Goal: Task Accomplishment & Management: Use online tool/utility

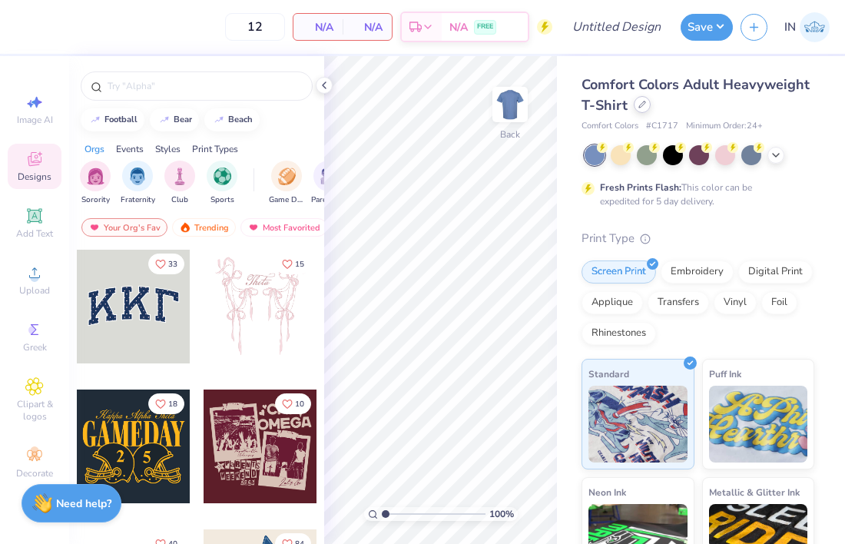
click at [640, 104] on icon at bounding box center [642, 105] width 8 height 8
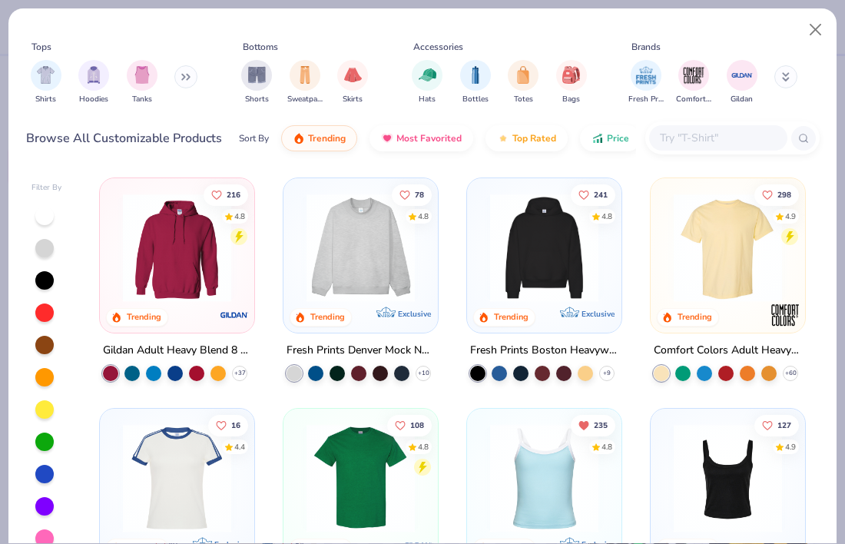
click at [704, 139] on input "text" at bounding box center [717, 138] width 118 height 18
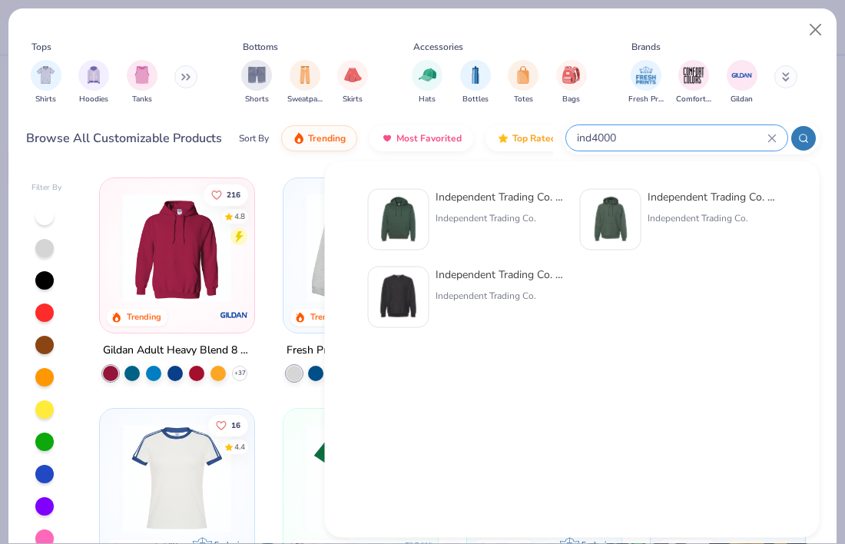
type input "ind4000"
click at [476, 214] on div "Independent Trading Co." at bounding box center [500, 218] width 129 height 14
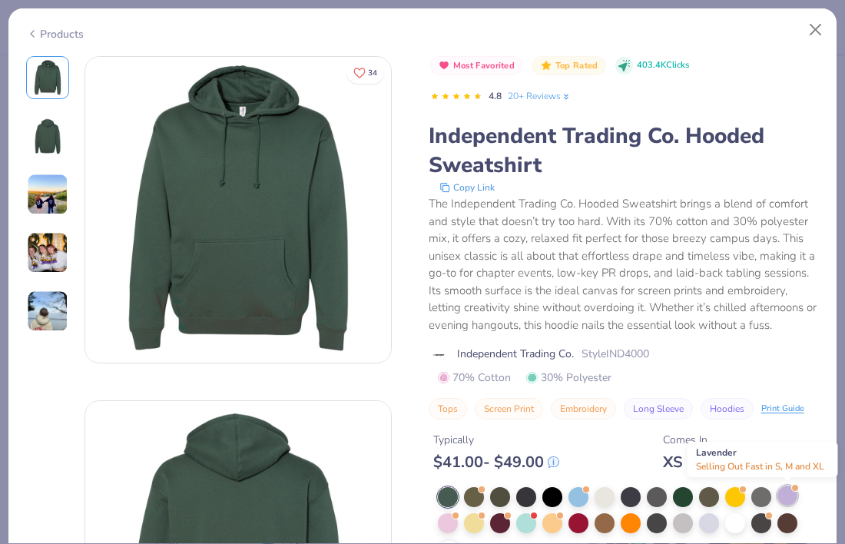
click at [789, 499] on div at bounding box center [787, 495] width 20 height 20
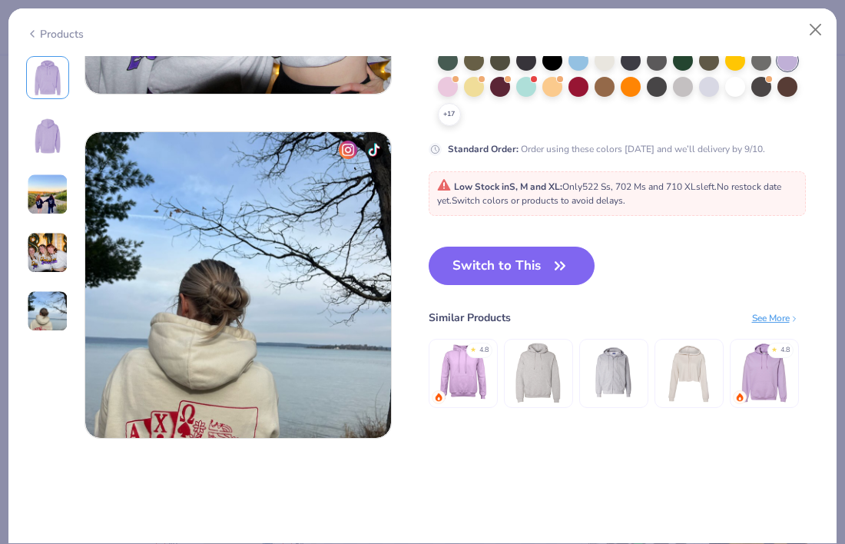
scroll to position [1303, 0]
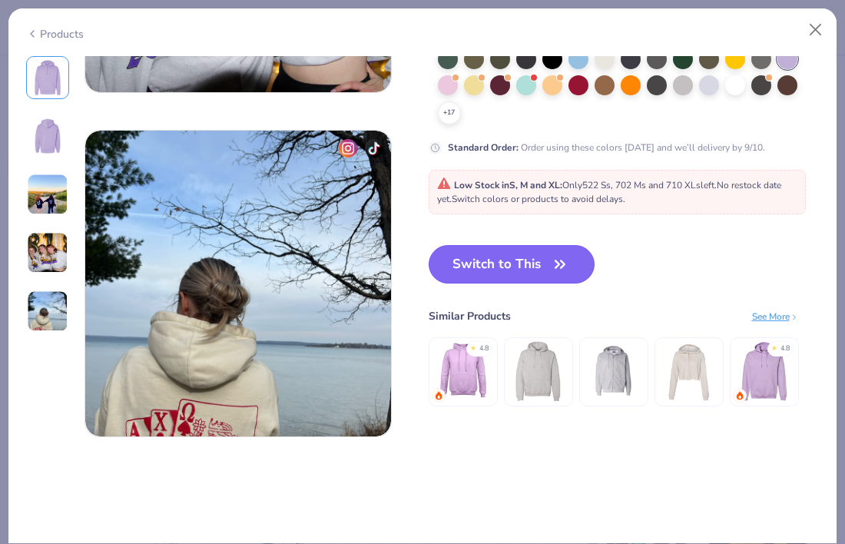
click at [539, 275] on button "Switch to This" at bounding box center [512, 264] width 167 height 38
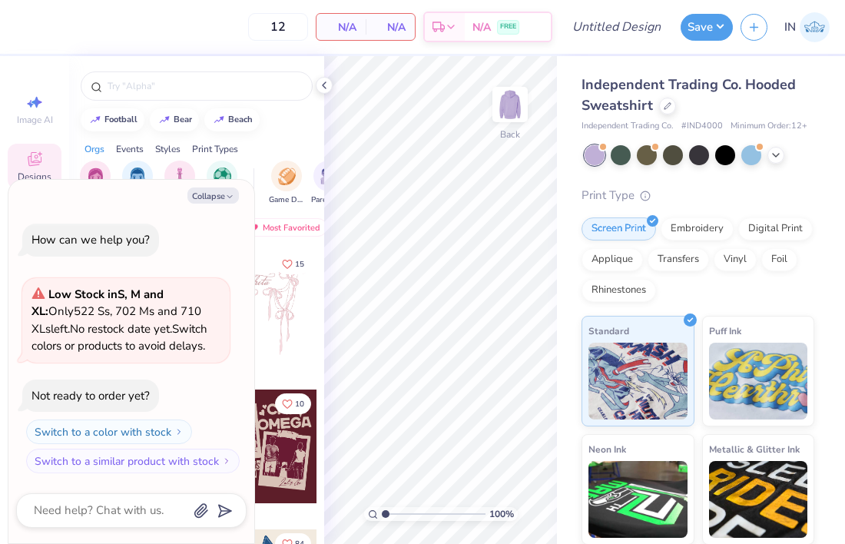
click at [734, 191] on div "Print Type" at bounding box center [698, 196] width 233 height 18
click at [215, 197] on button "Collapse" at bounding box center [212, 195] width 51 height 16
type textarea "x"
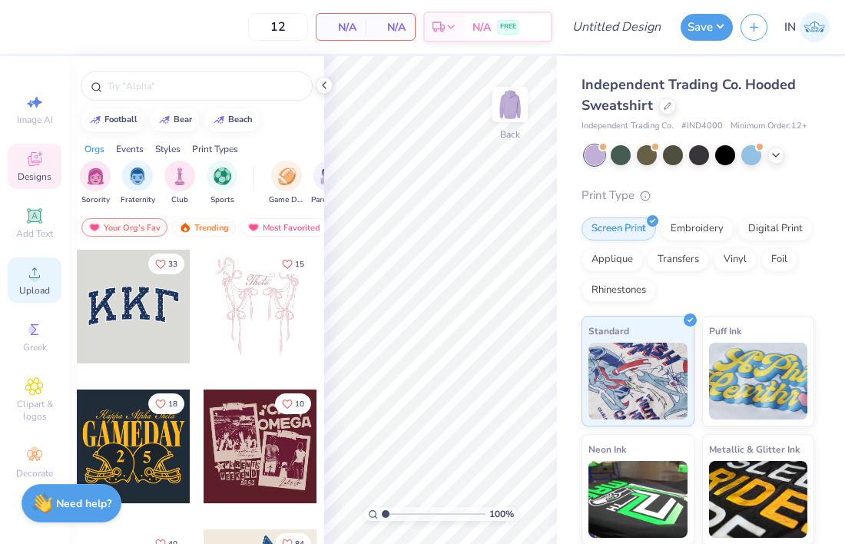
click at [34, 289] on span "Upload" at bounding box center [34, 290] width 31 height 12
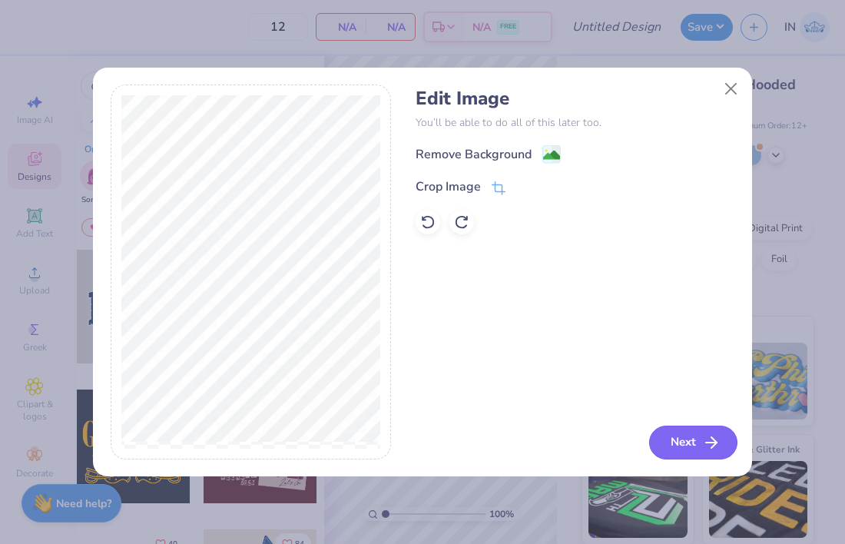
click at [711, 436] on icon "button" at bounding box center [711, 442] width 18 height 18
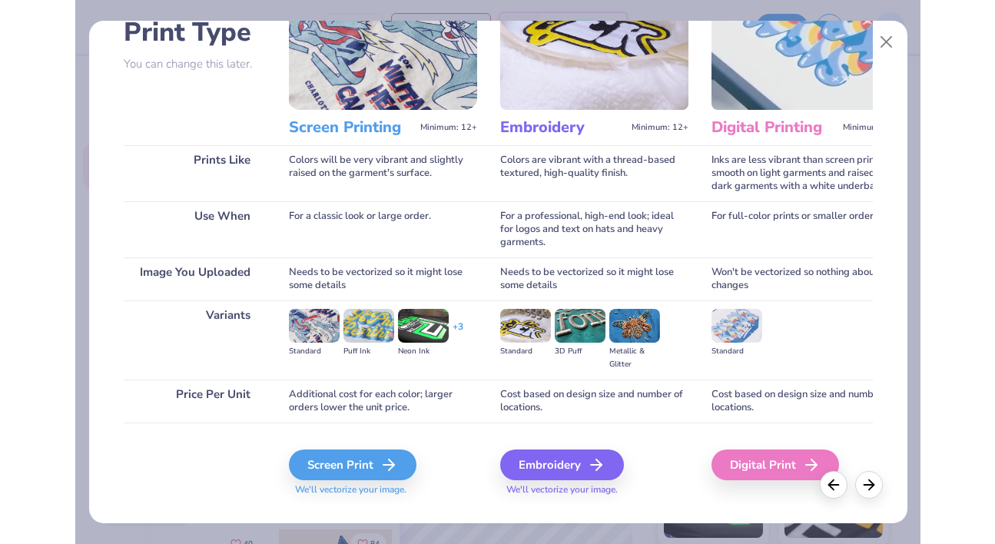
scroll to position [145, 0]
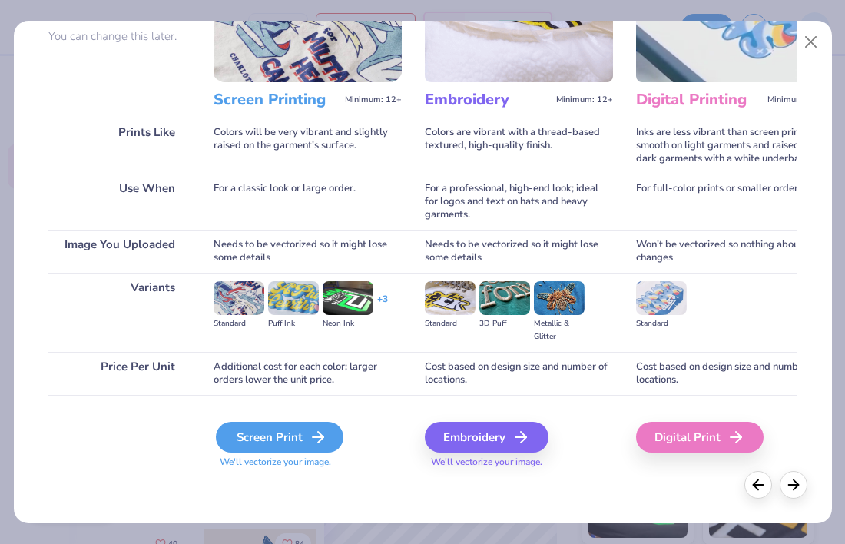
click at [309, 434] on icon at bounding box center [318, 437] width 18 height 18
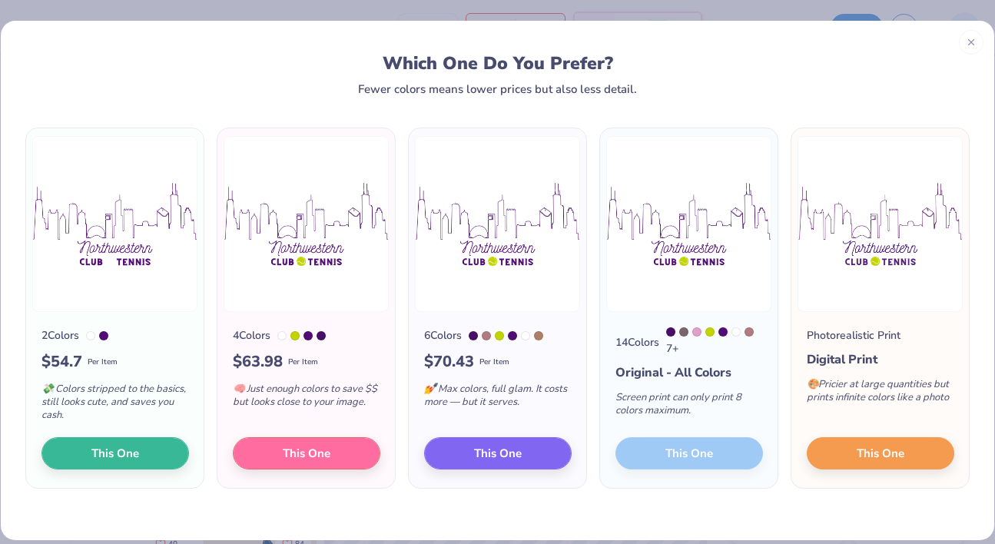
click at [732, 456] on div "14 Colors 7 + Original - All Colors Screen print can only print 8 colors maximu…" at bounding box center [688, 400] width 177 height 176
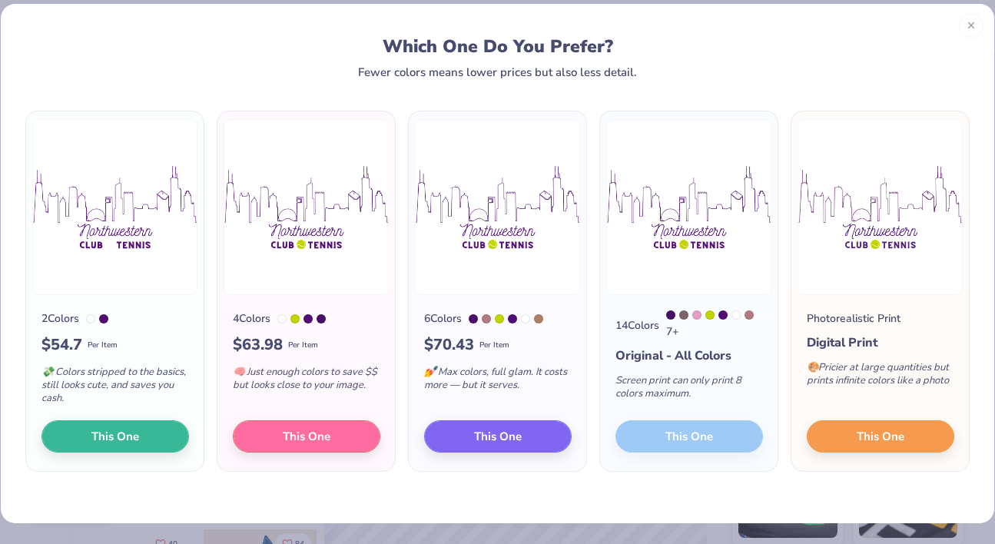
click at [658, 438] on div "14 Colors 7 + Original - All Colors Screen print can only print 8 colors maximu…" at bounding box center [688, 383] width 177 height 176
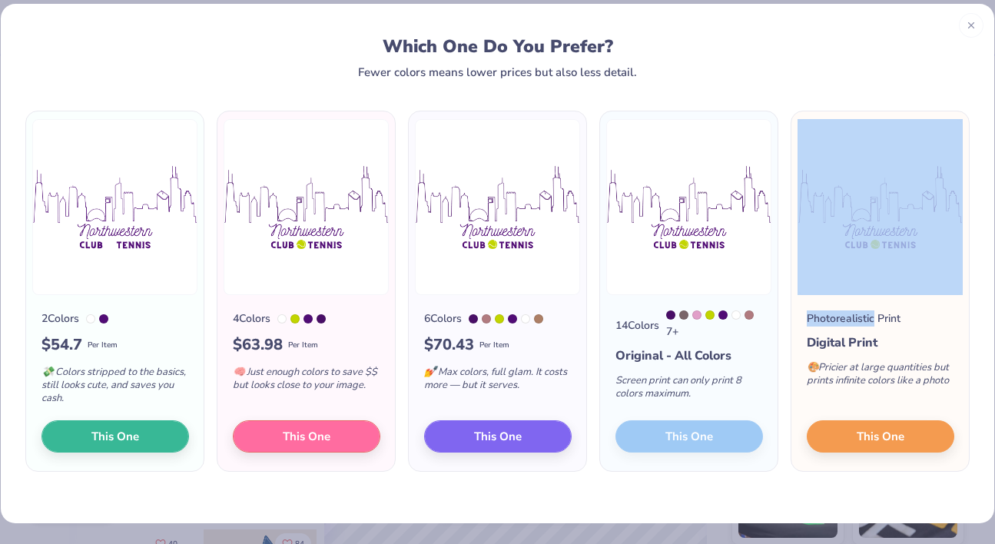
click at [658, 438] on div "14 Colors 7 + Original - All Colors Screen print can only print 8 colors maximu…" at bounding box center [688, 383] width 177 height 176
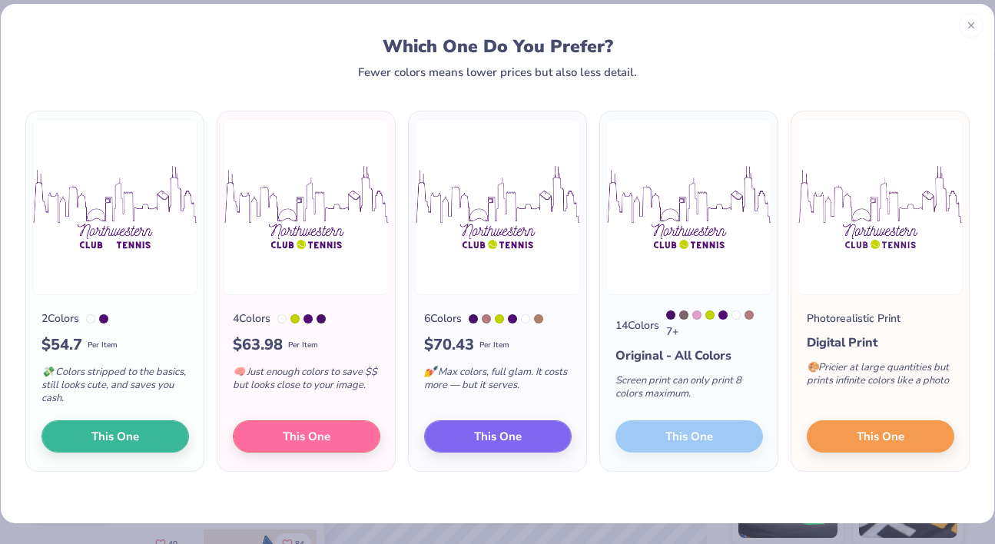
click at [672, 440] on div "14 Colors 7 + Original - All Colors Screen print can only print 8 colors maximu…" at bounding box center [688, 383] width 177 height 176
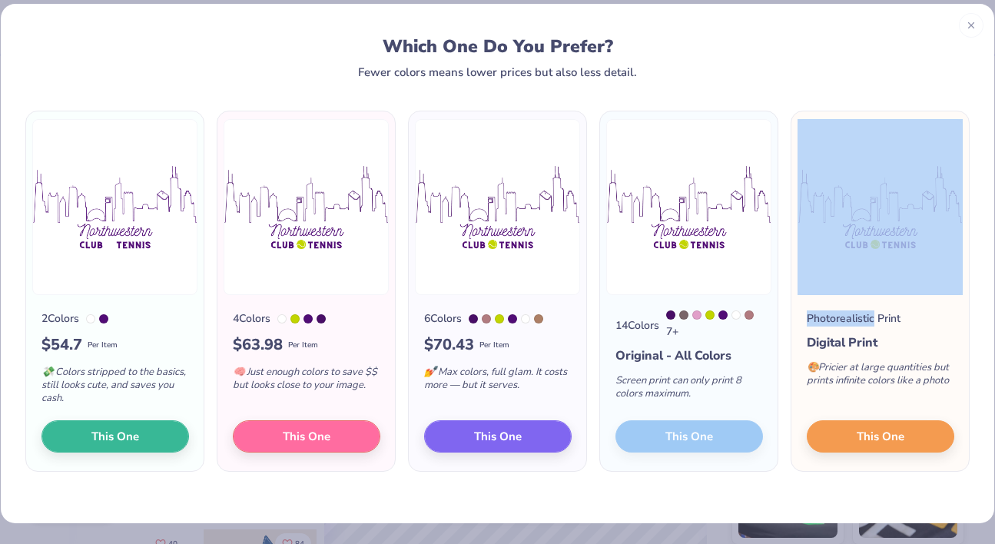
click at [672, 440] on div "14 Colors 7 + Original - All Colors Screen print can only print 8 colors maximu…" at bounding box center [688, 383] width 177 height 176
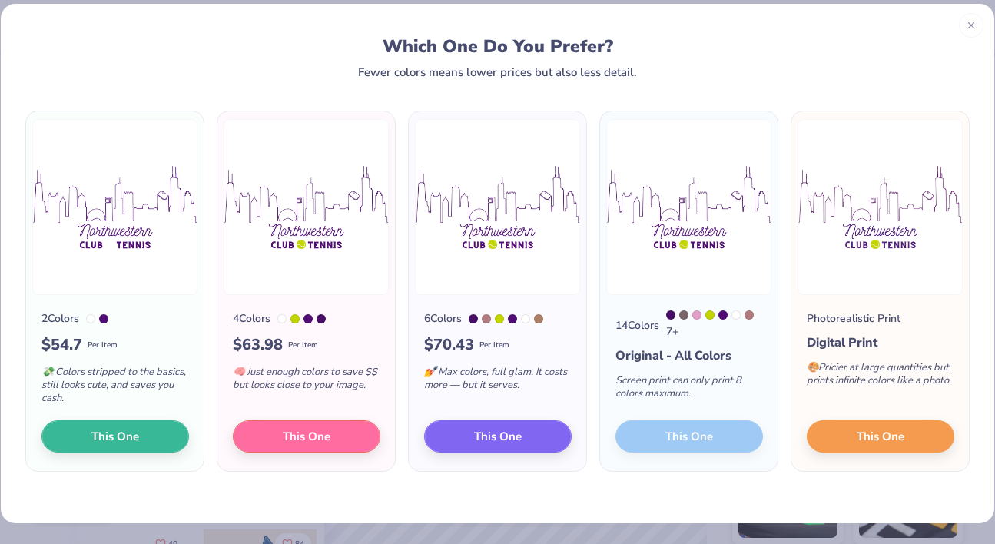
click at [663, 471] on div "14 Colors 7 + Original - All Colors Screen print can only print 8 colors maximu…" at bounding box center [688, 291] width 179 height 361
click at [534, 431] on button "This One" at bounding box center [497, 434] width 147 height 32
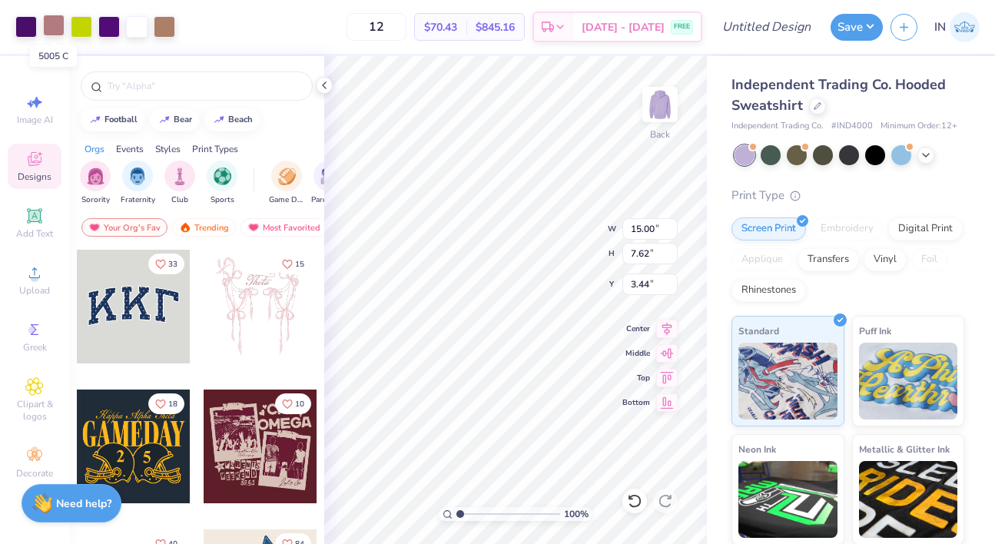
click at [55, 22] on div at bounding box center [54, 26] width 22 height 22
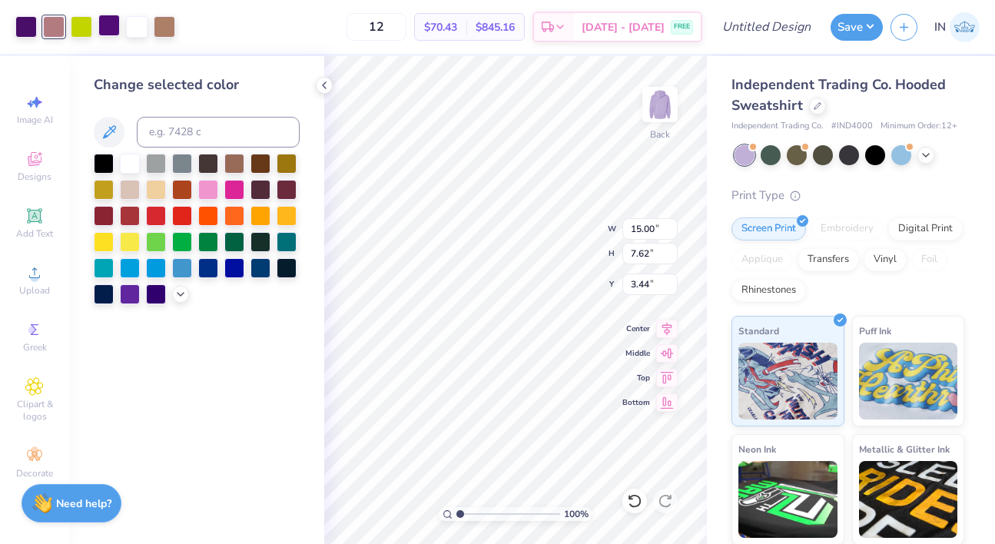
click at [116, 27] on div at bounding box center [109, 26] width 22 height 22
click at [181, 120] on input at bounding box center [218, 132] width 163 height 31
type input "2617"
click at [105, 35] on div at bounding box center [109, 26] width 22 height 22
click at [210, 123] on input at bounding box center [218, 132] width 163 height 31
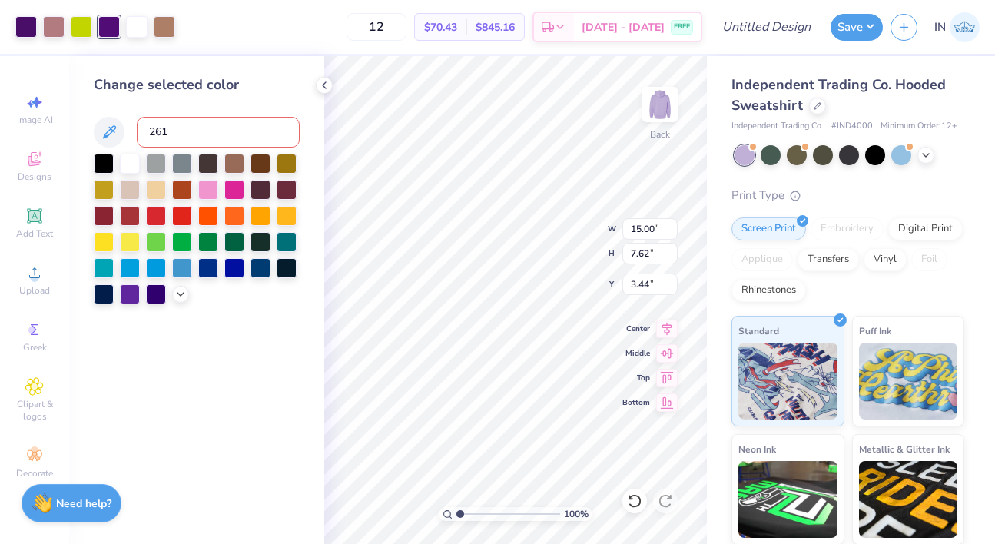
type input "2617"
click at [107, 27] on div at bounding box center [109, 26] width 22 height 22
click at [81, 27] on div at bounding box center [82, 26] width 22 height 22
click at [55, 25] on div at bounding box center [54, 26] width 22 height 22
click at [203, 125] on input at bounding box center [218, 132] width 163 height 31
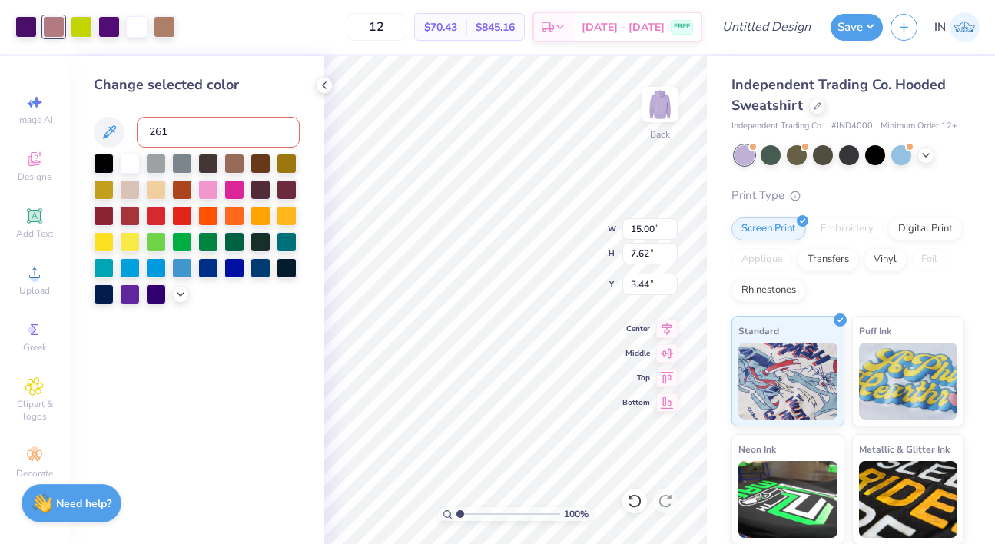
type input "2617"
click at [79, 22] on div at bounding box center [82, 26] width 22 height 22
click at [81, 26] on div at bounding box center [82, 27] width 22 height 22
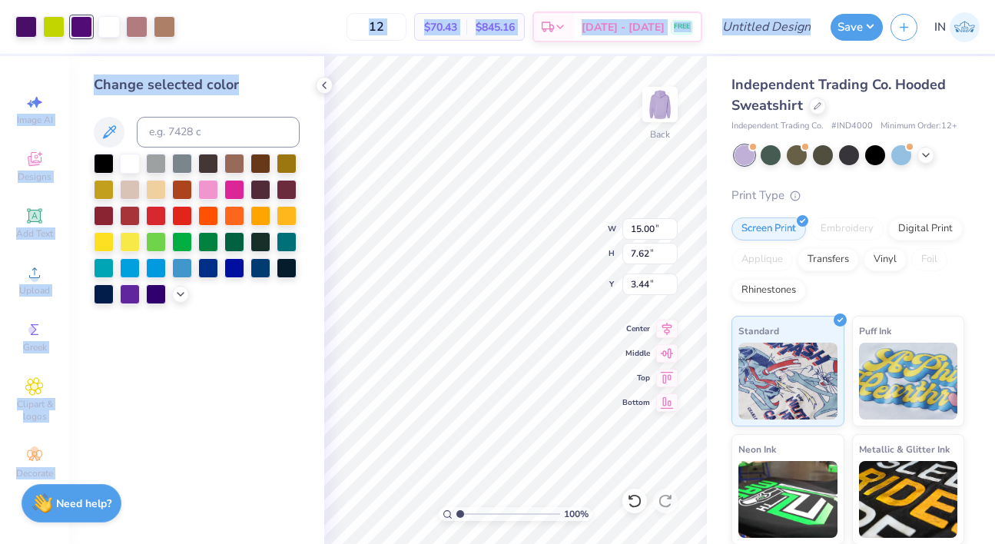
drag, startPoint x: 81, startPoint y: 26, endPoint x: 82, endPoint y: 120, distance: 93.7
click at [82, 120] on div "Art colors 12 $70.43 Per Item $845.16 Total Est. Delivery [DATE] - [DATE] FREE …" at bounding box center [497, 272] width 995 height 544
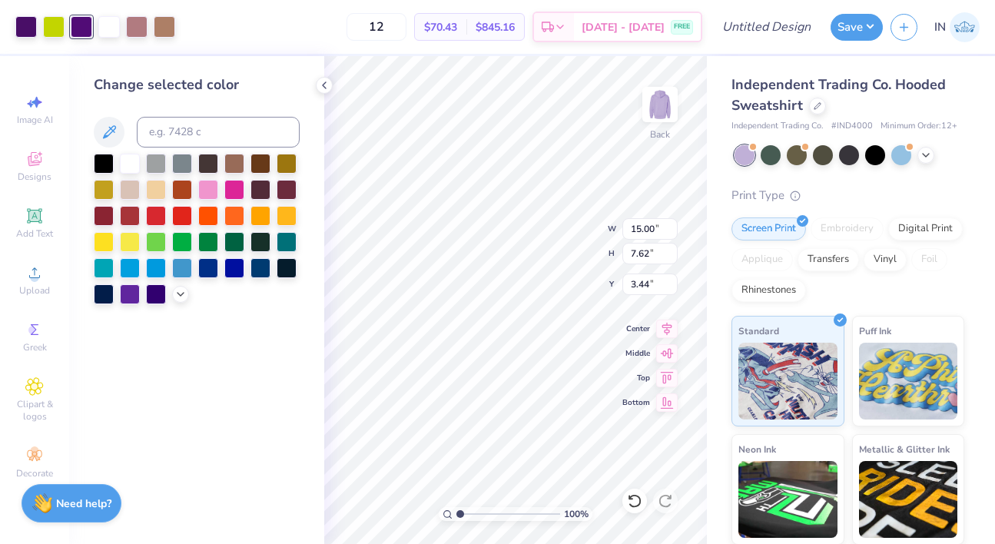
click at [99, 84] on div "Change selected color" at bounding box center [197, 85] width 206 height 21
click at [78, 35] on div at bounding box center [82, 27] width 22 height 22
click at [101, 35] on div at bounding box center [109, 26] width 22 height 22
click at [138, 24] on div at bounding box center [137, 26] width 22 height 22
click at [173, 124] on input at bounding box center [218, 132] width 163 height 31
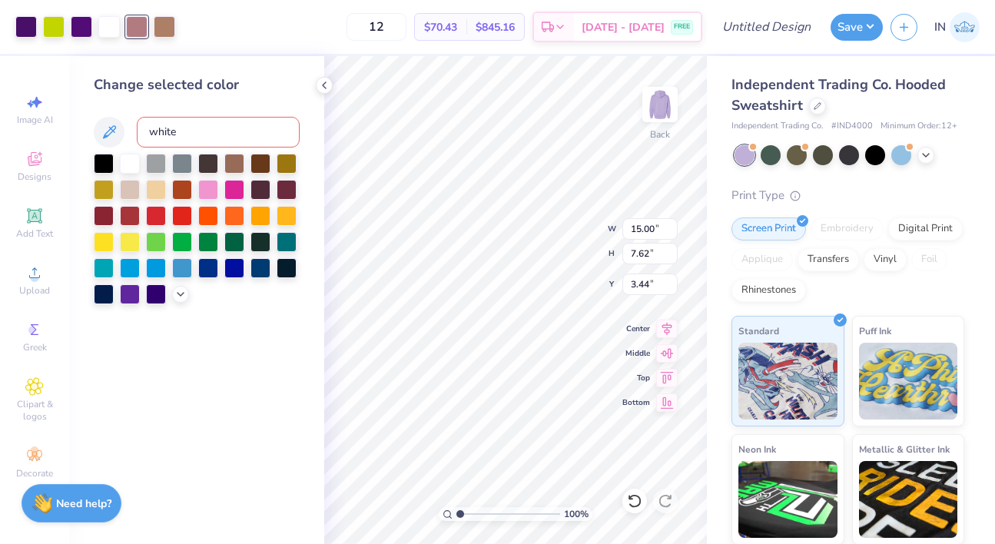
click at [182, 131] on input "white" at bounding box center [218, 132] width 163 height 31
type input "w"
click at [131, 158] on div at bounding box center [130, 162] width 20 height 20
click at [141, 28] on div at bounding box center [137, 26] width 22 height 22
click at [161, 25] on div at bounding box center [165, 26] width 22 height 22
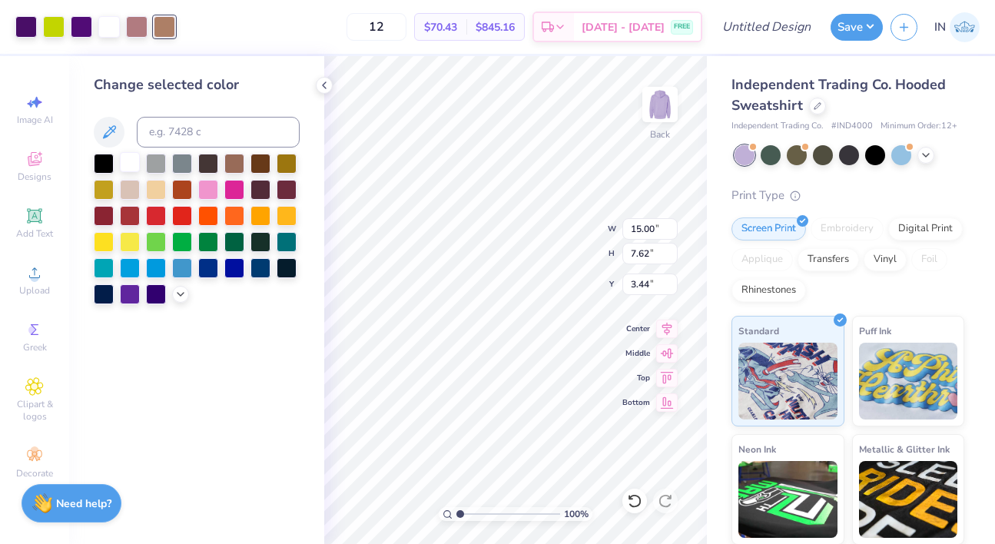
click at [130, 167] on div at bounding box center [130, 162] width 20 height 20
click at [134, 24] on div at bounding box center [137, 26] width 22 height 22
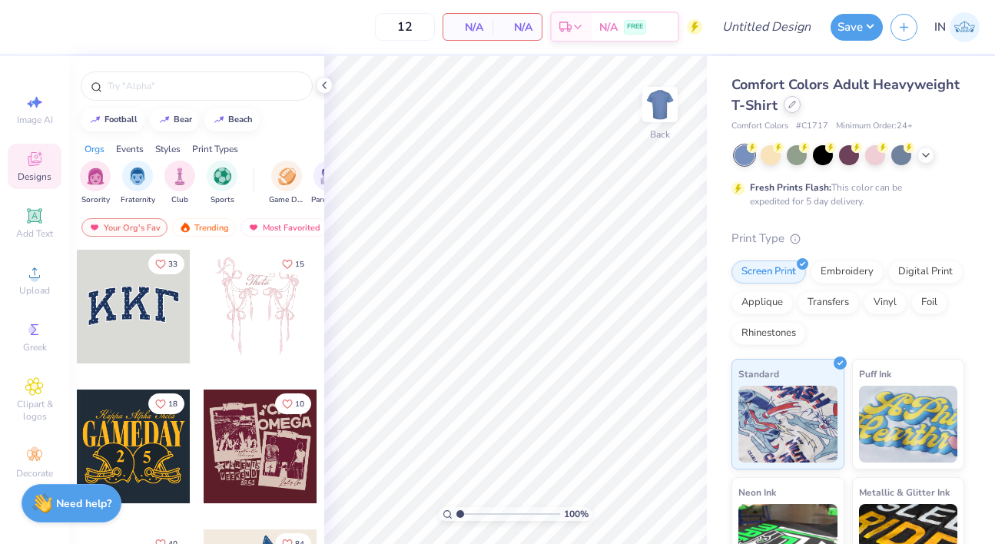
click at [790, 104] on icon at bounding box center [792, 105] width 8 height 8
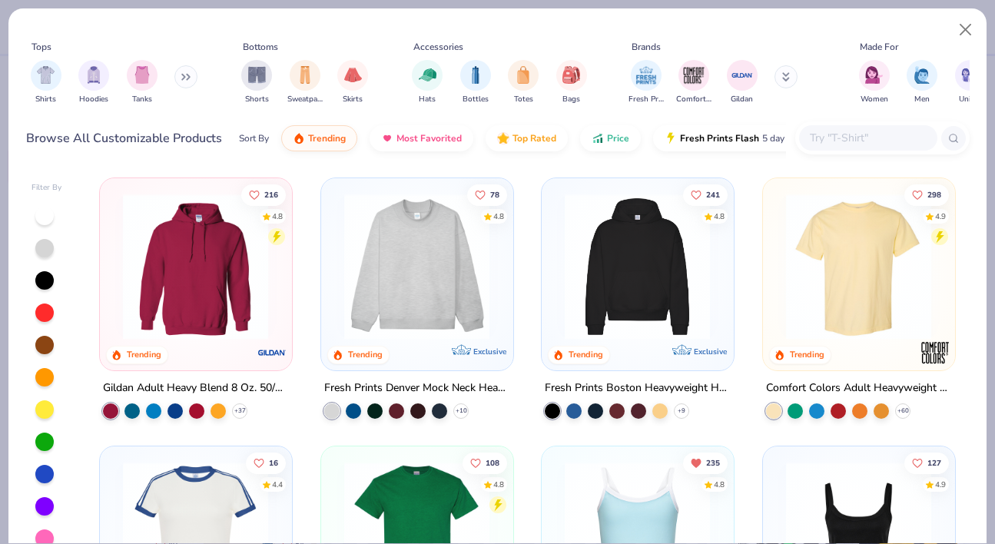
click at [819, 134] on input "text" at bounding box center [867, 138] width 118 height 18
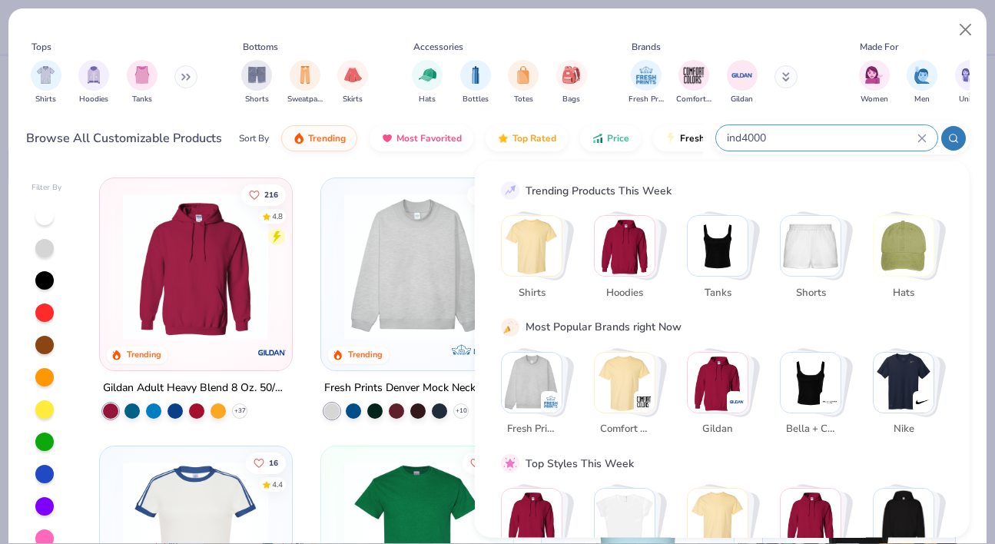
type input "ind4000"
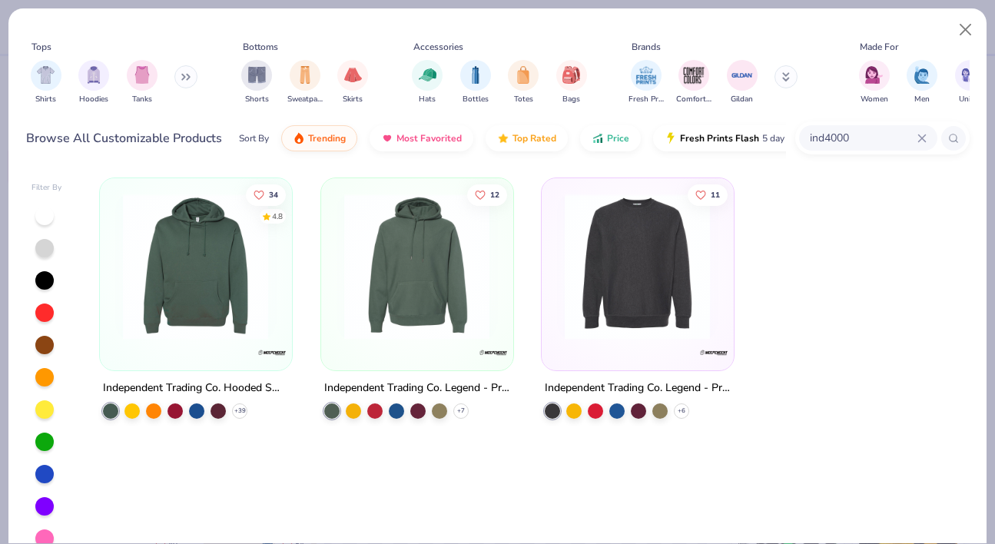
click at [229, 286] on img at bounding box center [195, 267] width 161 height 146
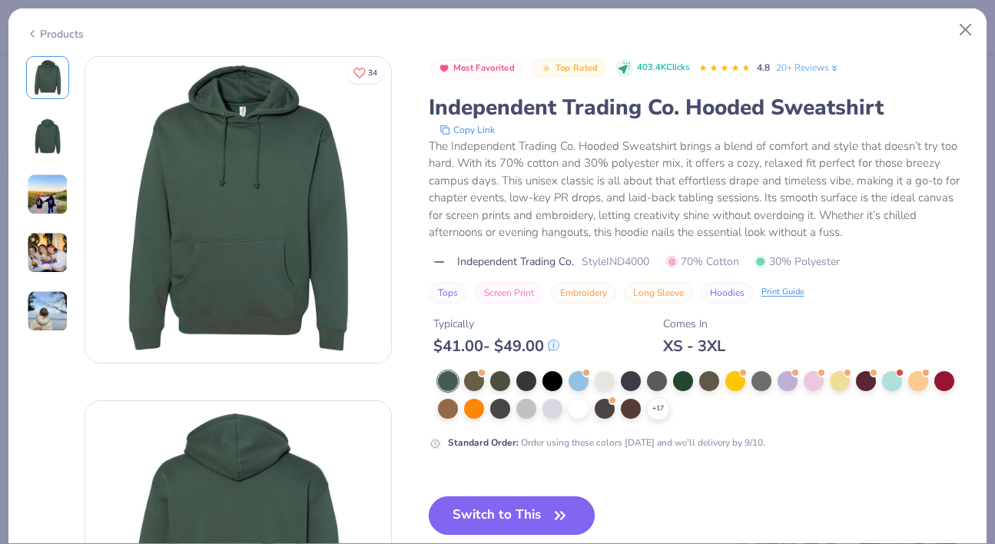
click at [521, 515] on button "Switch to This" at bounding box center [512, 515] width 167 height 38
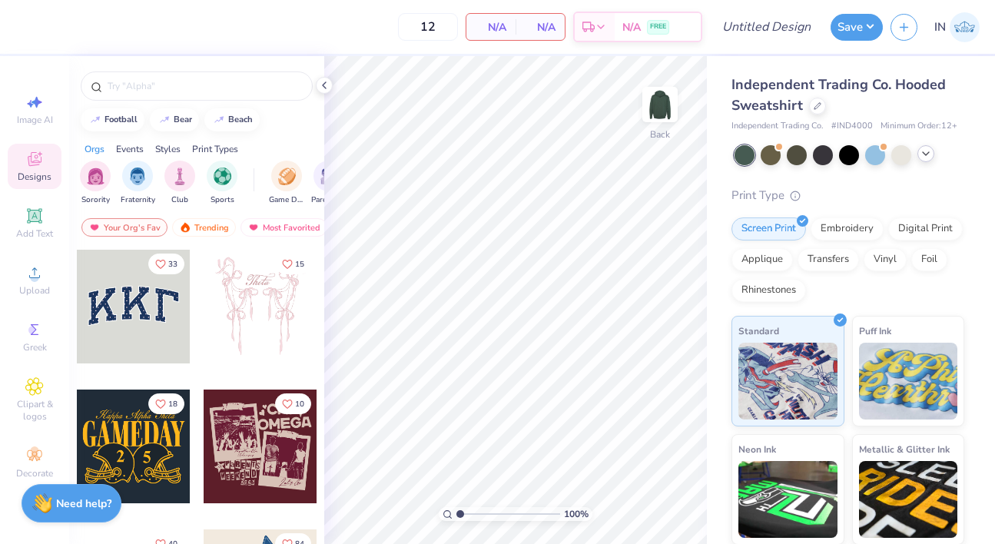
click at [926, 151] on icon at bounding box center [926, 153] width 12 height 12
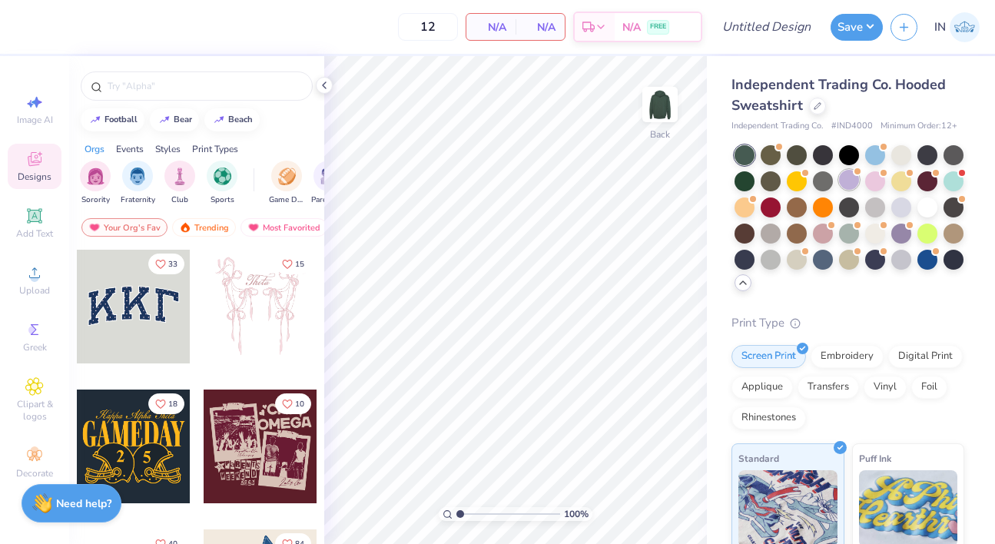
click at [850, 177] on div at bounding box center [849, 180] width 20 height 20
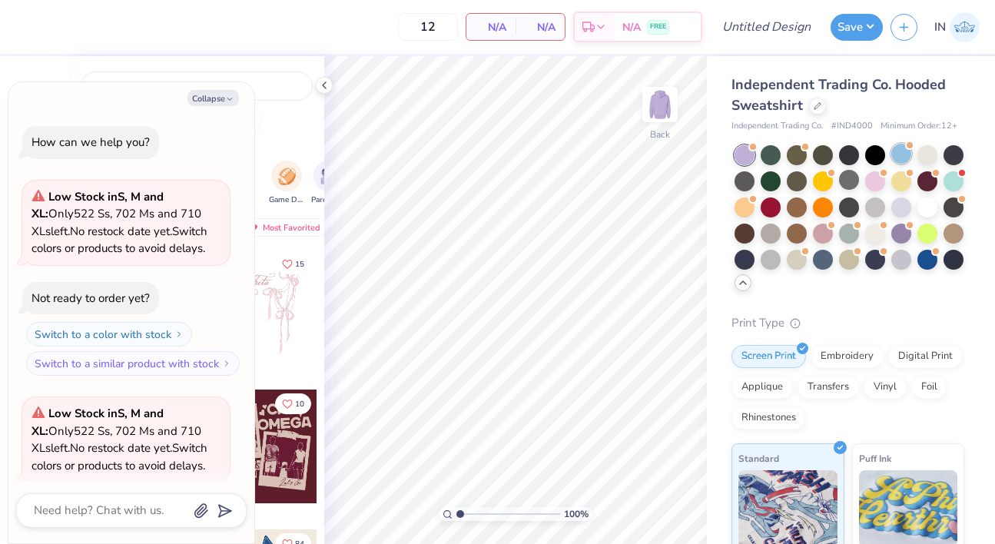
scroll to position [119, 0]
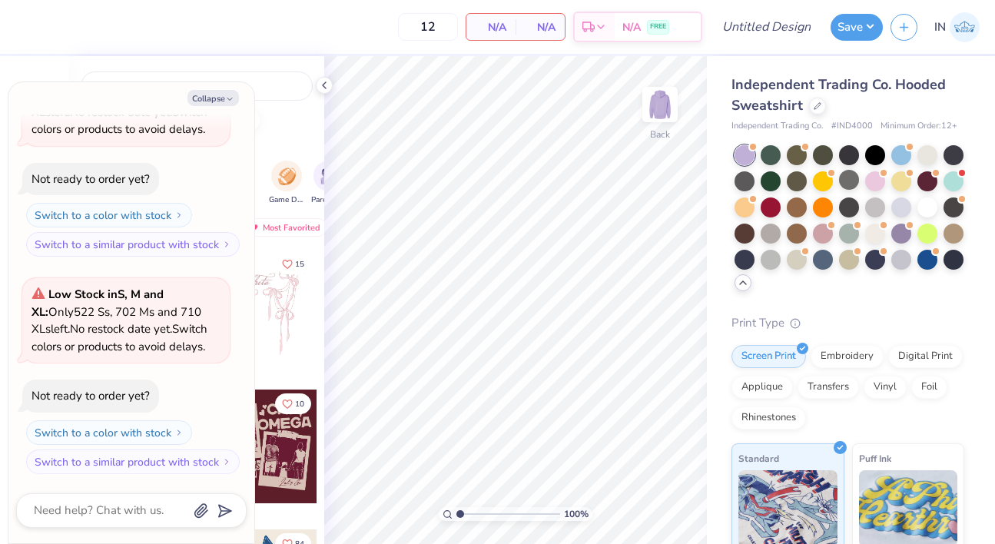
click at [864, 106] on div "Independent Trading Co. Hooded Sweatshirt" at bounding box center [847, 95] width 233 height 41
click at [226, 100] on icon "button" at bounding box center [229, 98] width 9 height 9
type textarea "x"
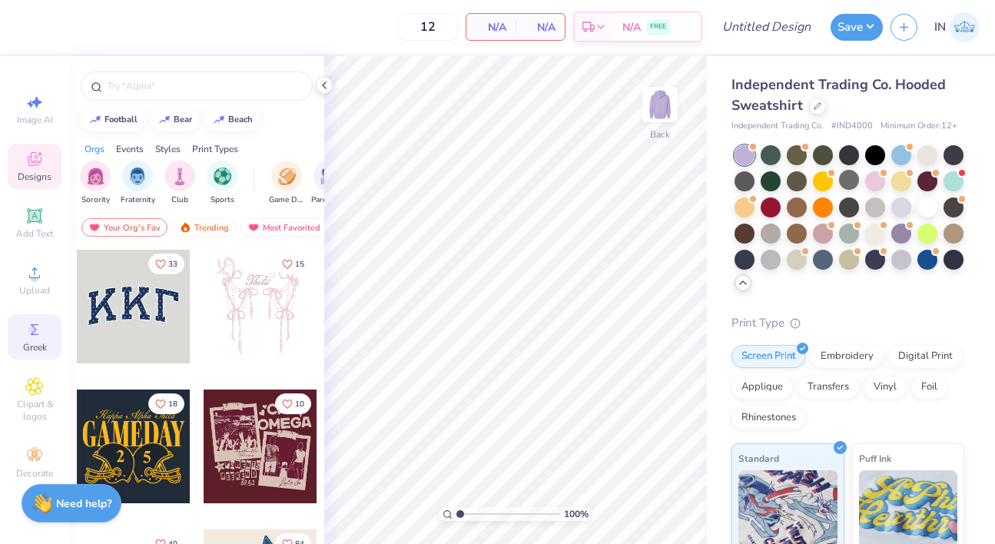
click at [36, 335] on icon at bounding box center [34, 329] width 18 height 18
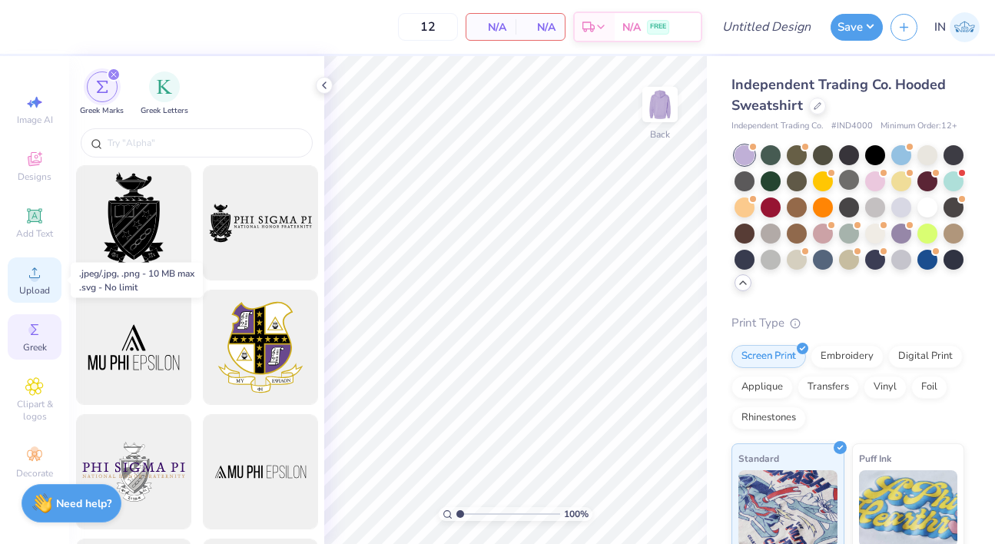
click at [28, 275] on icon at bounding box center [34, 272] width 18 height 18
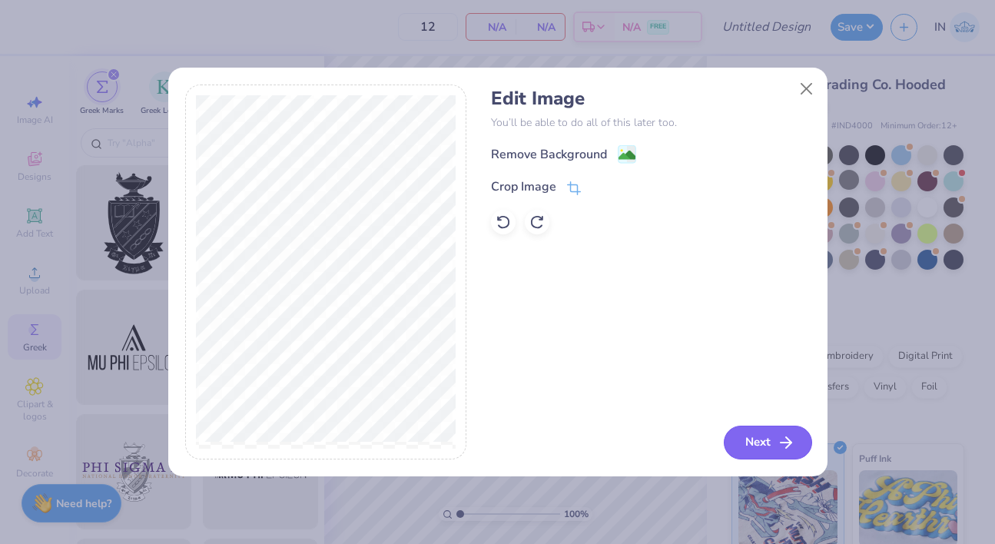
click at [780, 436] on icon "button" at bounding box center [786, 442] width 18 height 18
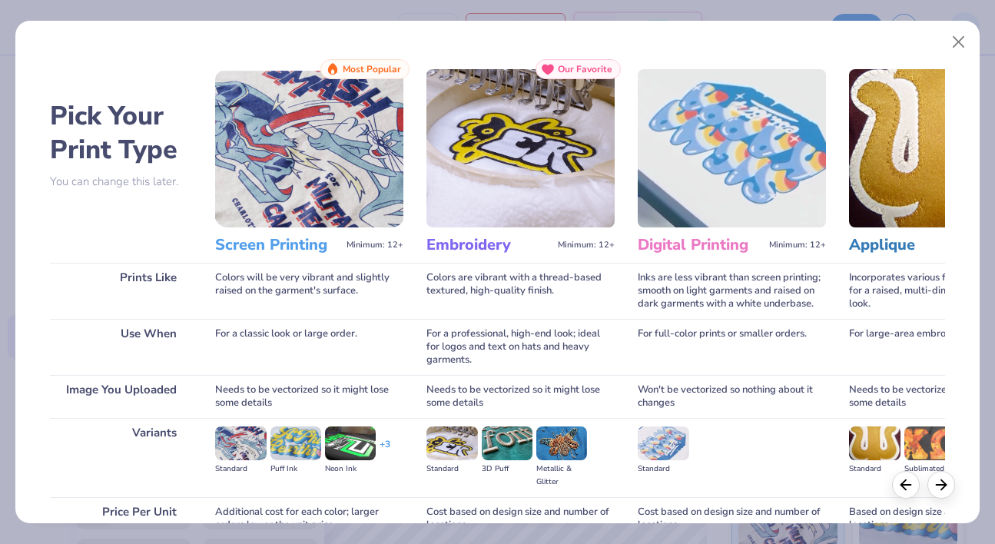
scroll to position [145, 0]
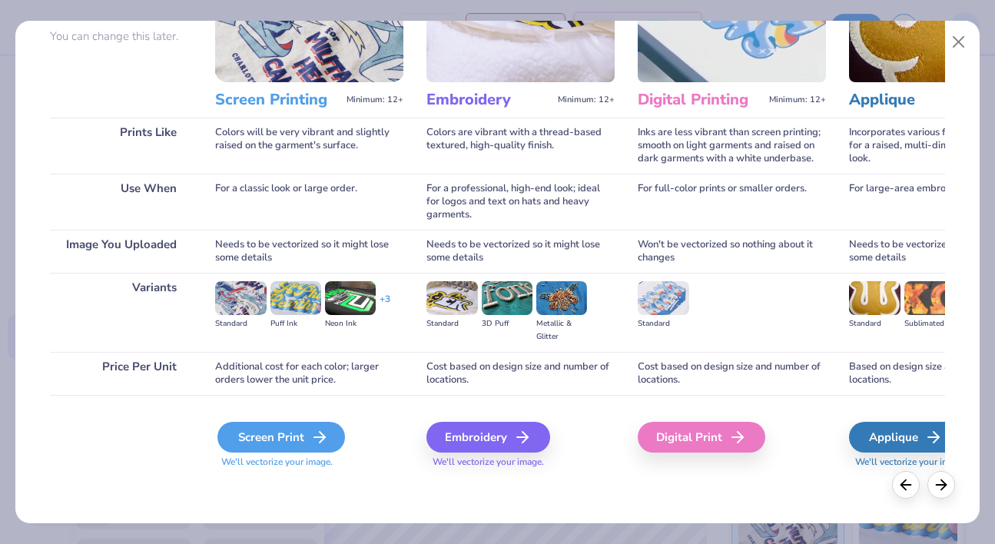
click at [275, 431] on div "Screen Print" at bounding box center [281, 437] width 128 height 31
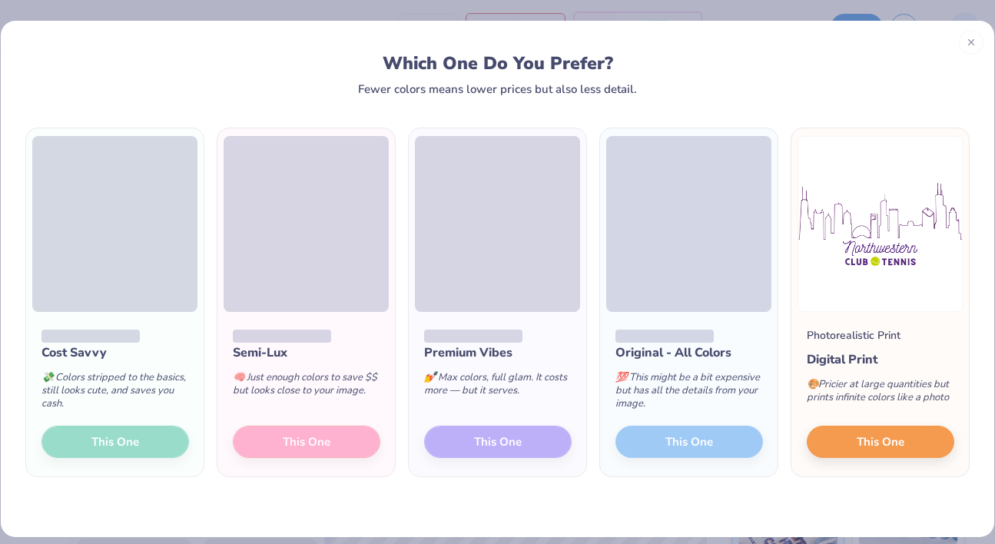
scroll to position [14, 0]
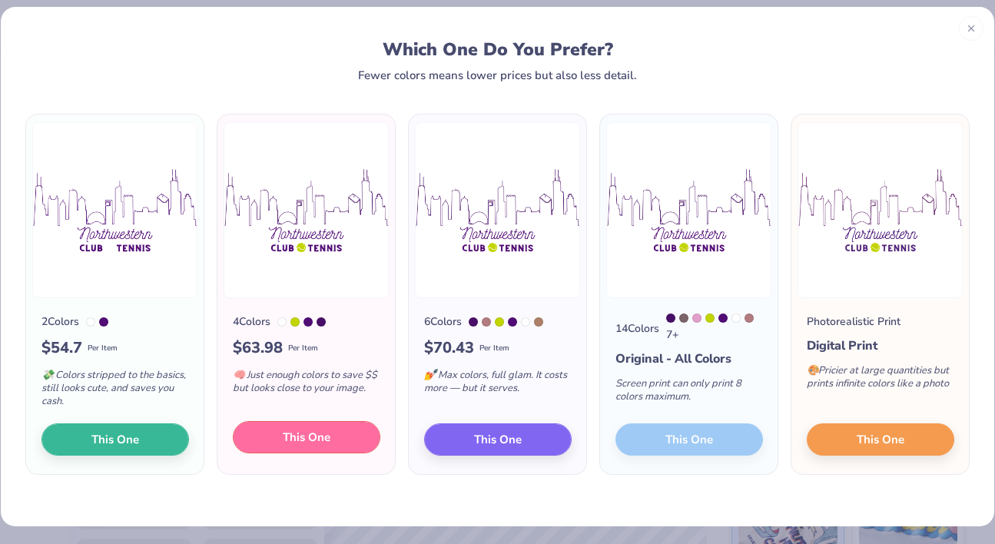
click at [330, 441] on span "This One" at bounding box center [307, 438] width 48 height 18
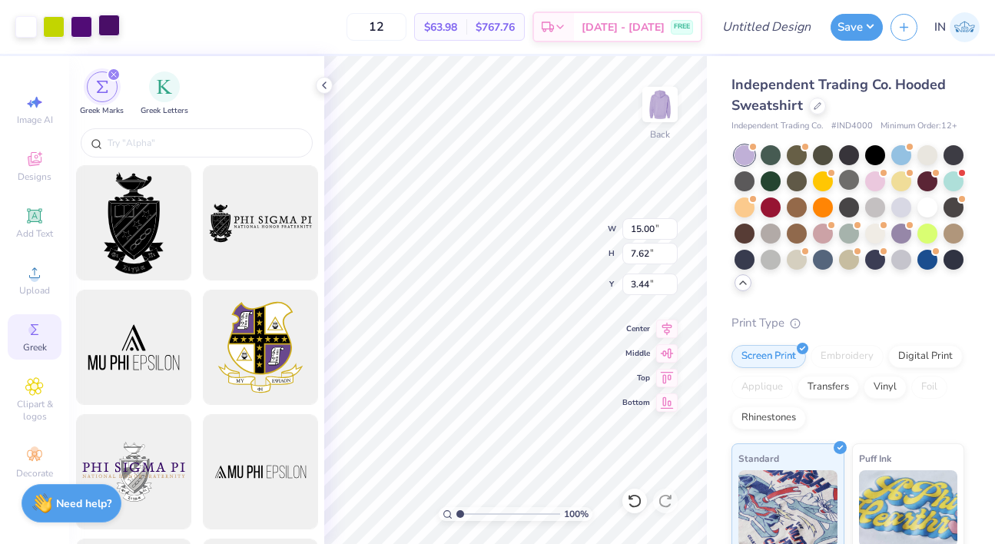
click at [104, 31] on div at bounding box center [109, 26] width 22 height 22
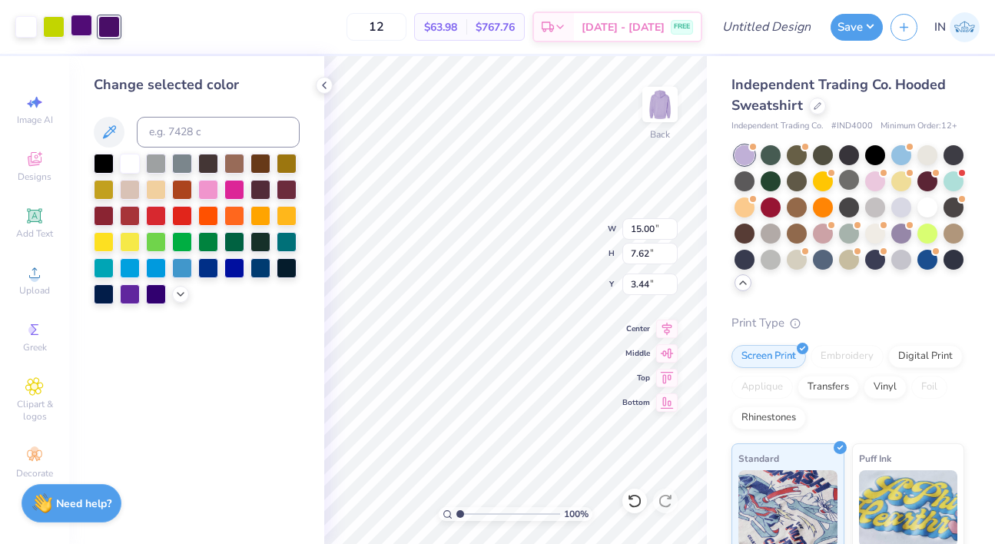
click at [79, 28] on div at bounding box center [82, 26] width 22 height 22
click at [107, 30] on div at bounding box center [109, 26] width 22 height 22
click at [80, 30] on div at bounding box center [82, 26] width 22 height 22
click at [216, 128] on input at bounding box center [218, 132] width 163 height 31
type input "2617"
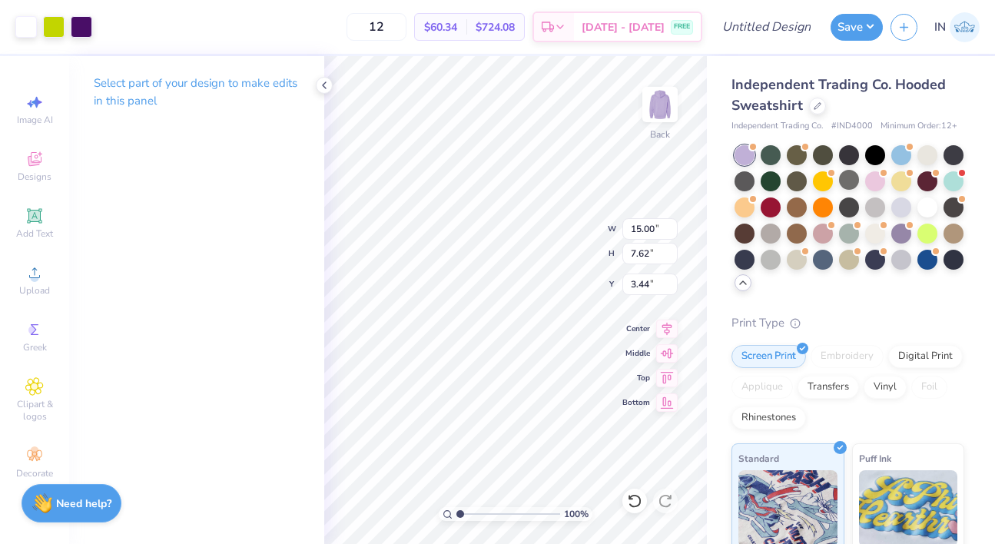
type input "3.00"
type input "12.85"
type input "6.53"
type input "3.00"
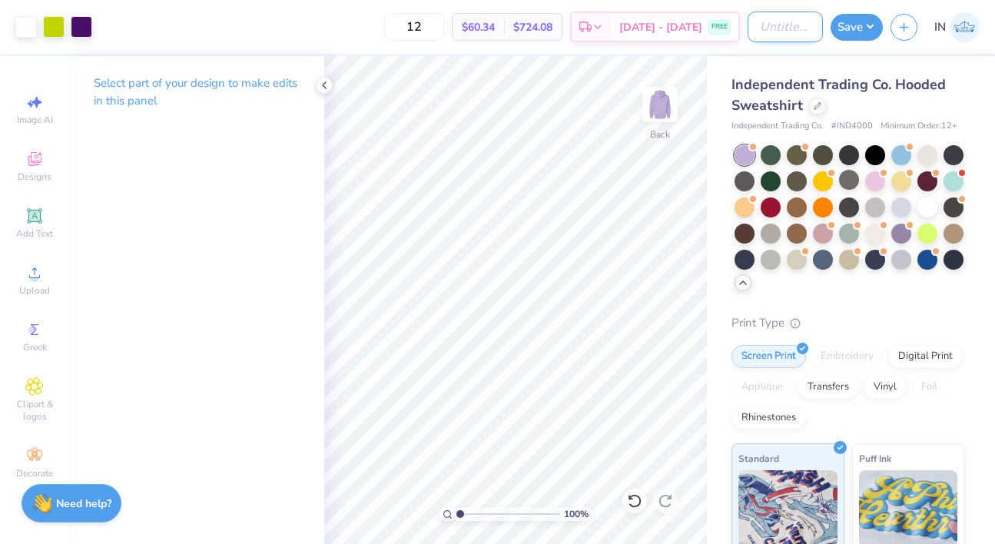
click at [761, 27] on input "Design Title" at bounding box center [784, 27] width 75 height 31
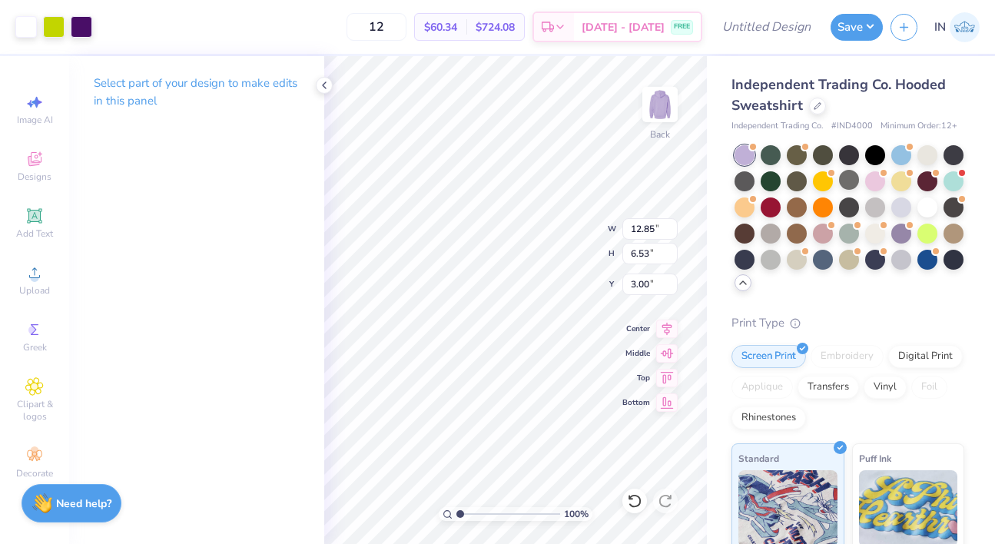
type input "4.09"
type input "15.00"
type input "7.62"
type input "3.00"
click at [774, 33] on input "Design Title" at bounding box center [784, 27] width 75 height 31
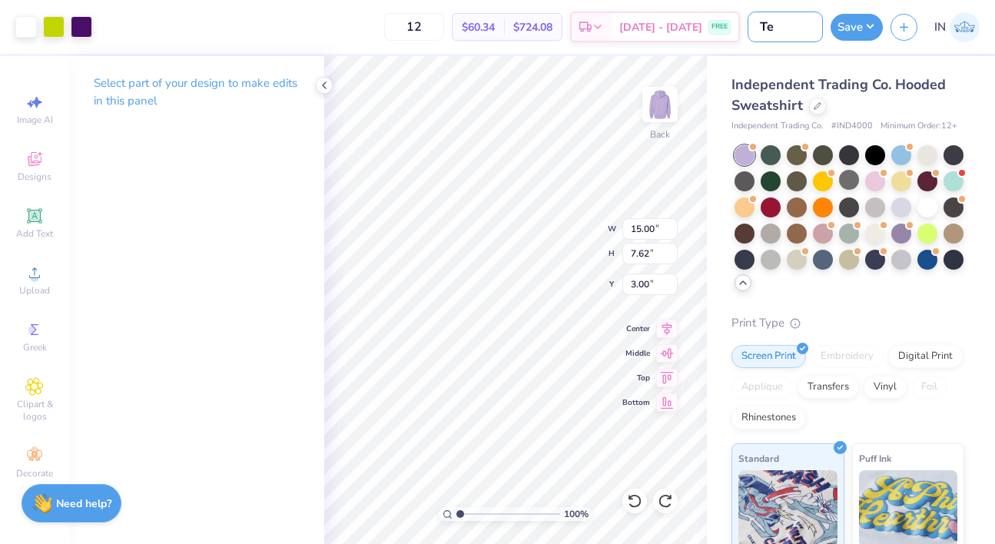
type input "T"
type input "Club Tennis Hoodie 22"
click at [870, 28] on button "Save" at bounding box center [856, 25] width 52 height 27
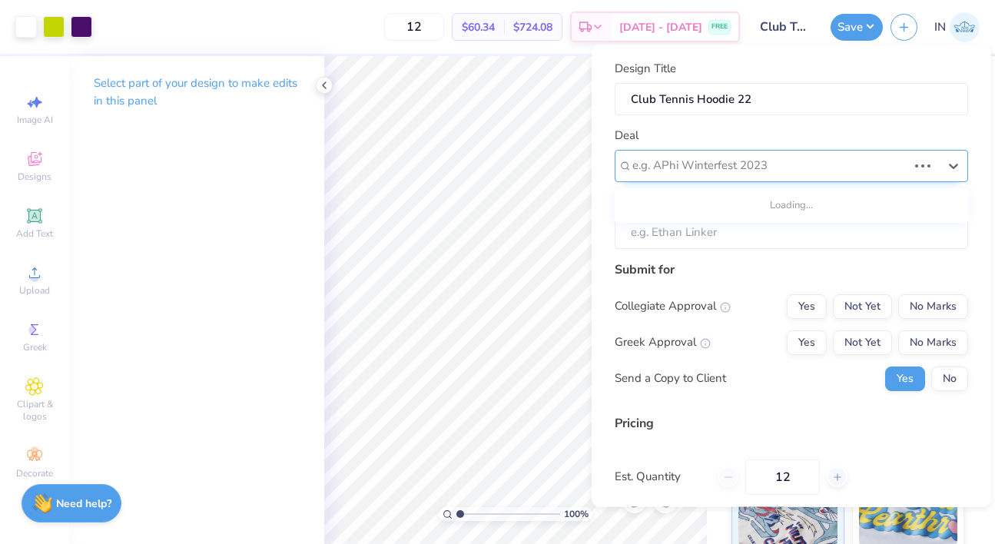
click at [803, 170] on div at bounding box center [769, 165] width 275 height 21
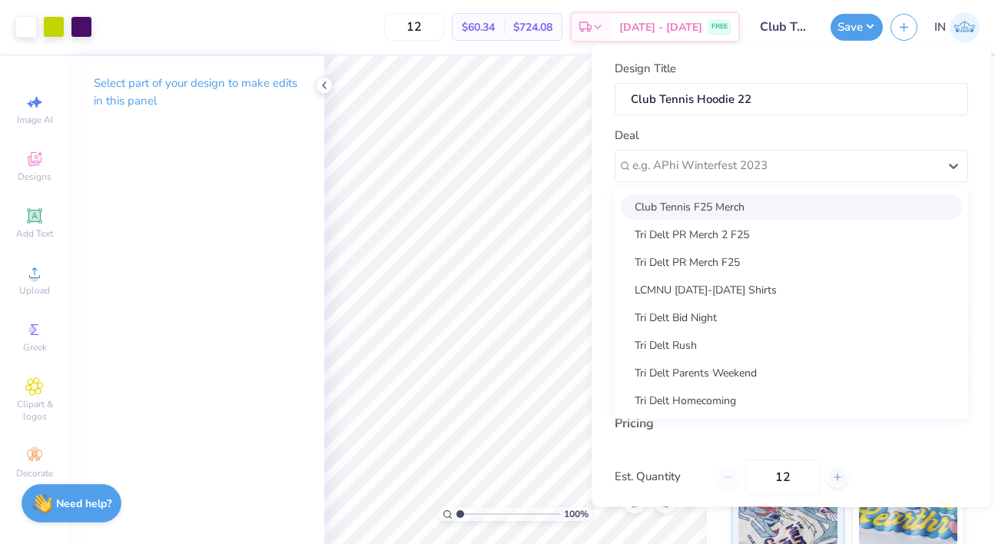
click at [792, 203] on div "Club Tennis F25 Merch" at bounding box center [791, 206] width 341 height 25
type input "Alejandro Espejel"
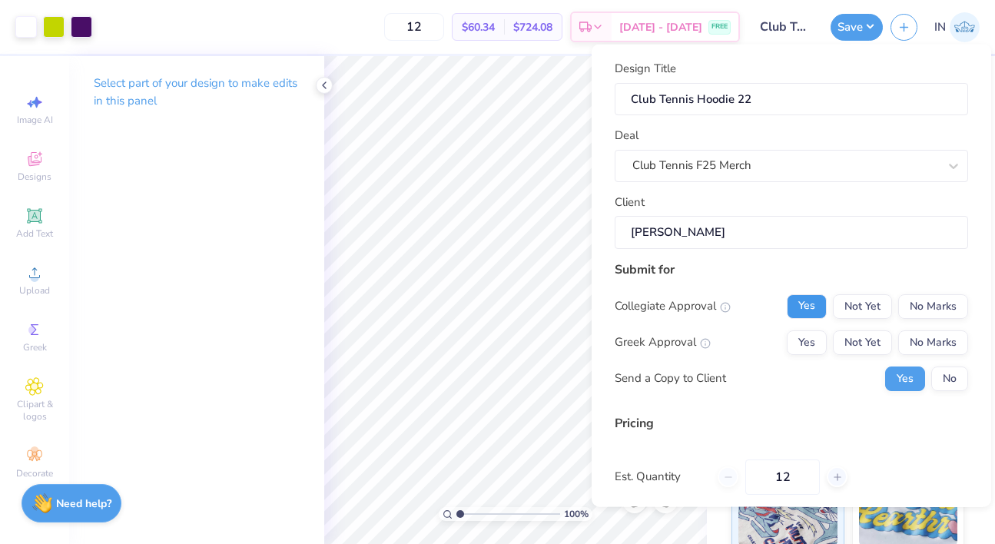
click at [825, 308] on button "Yes" at bounding box center [807, 305] width 40 height 25
click at [930, 343] on button "No Marks" at bounding box center [933, 342] width 70 height 25
type input "$60.34"
click at [880, 310] on button "Not Yet" at bounding box center [862, 305] width 59 height 25
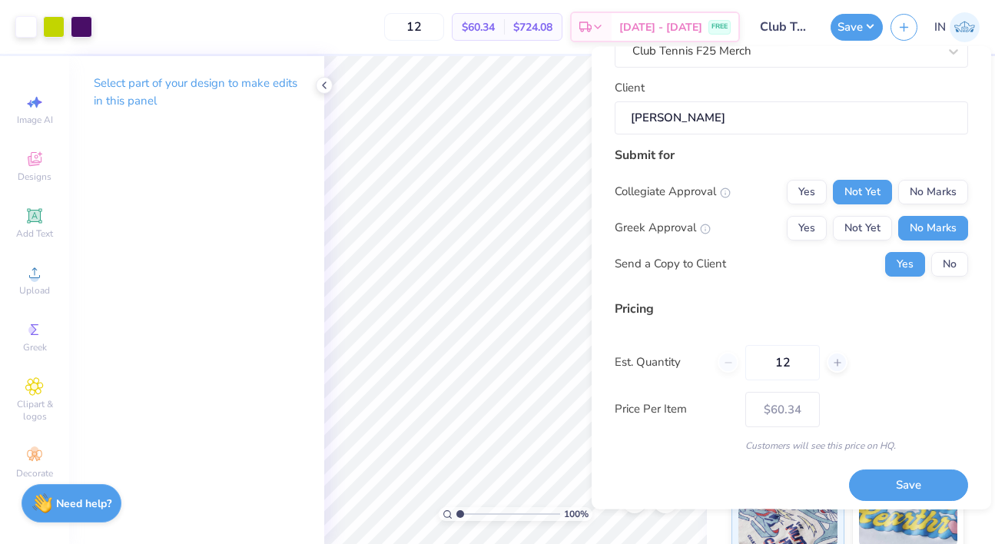
scroll to position [123, 0]
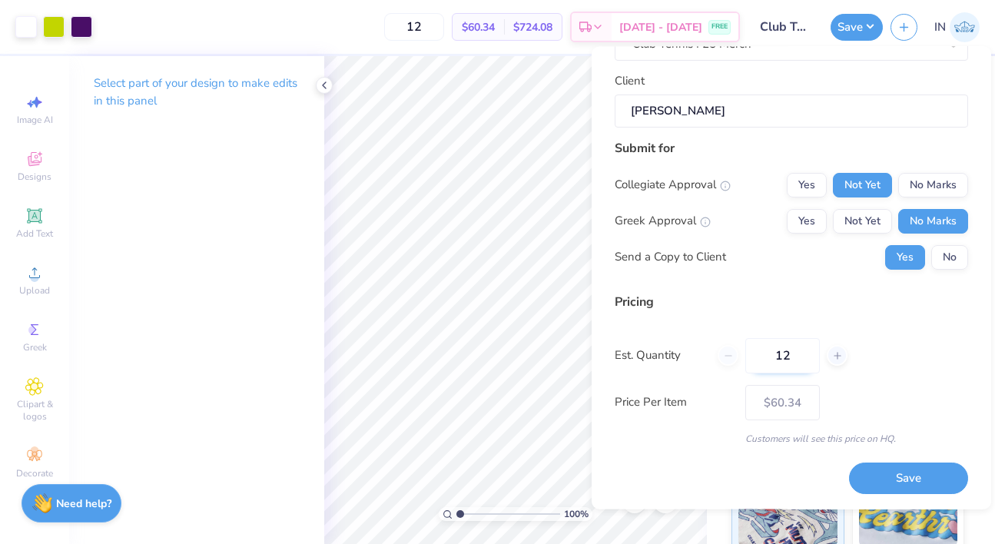
click at [800, 358] on input "12" at bounding box center [782, 355] width 75 height 35
type input "1"
type input "24"
click at [866, 360] on div "Est. Quantity 24" at bounding box center [791, 355] width 353 height 35
type input "24"
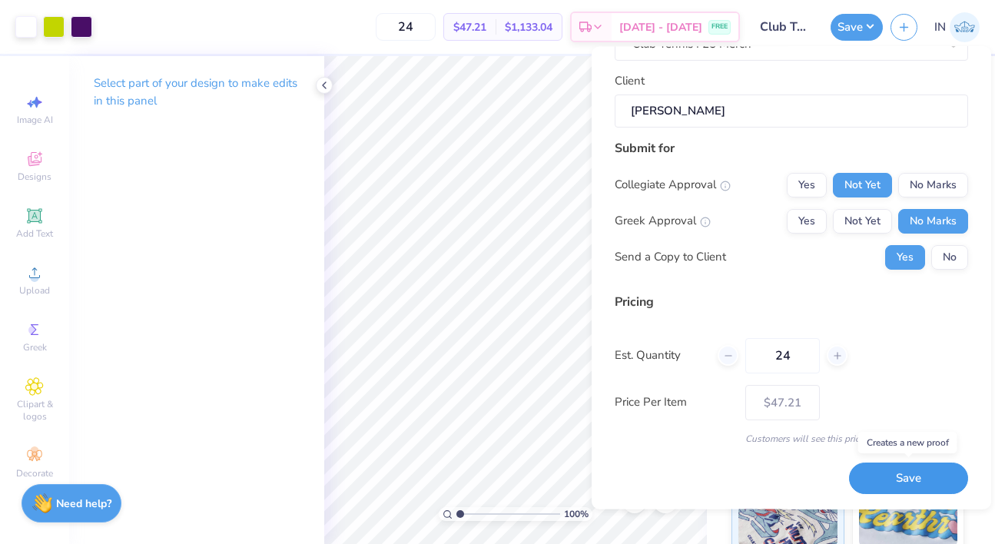
click at [915, 479] on button "Save" at bounding box center [908, 478] width 119 height 31
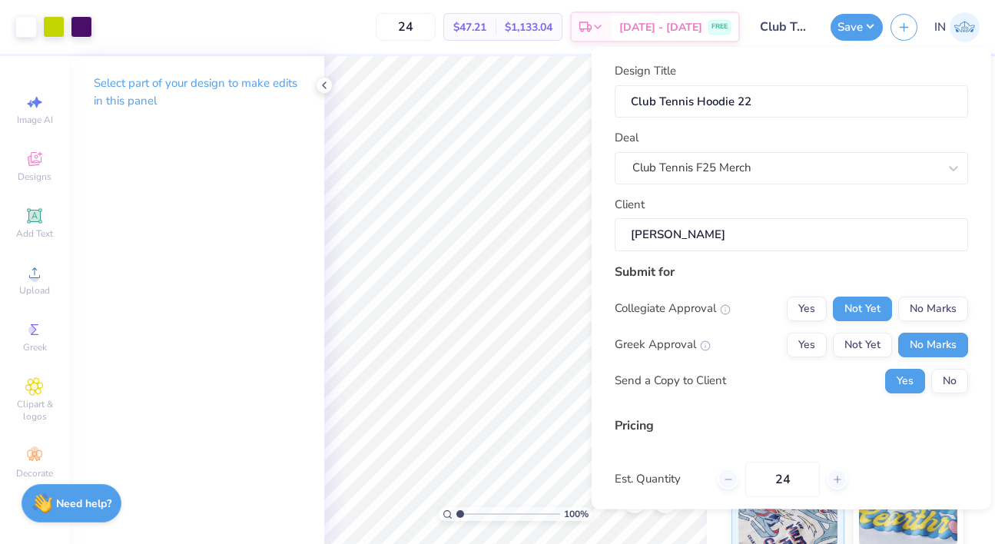
type input "$47.21"
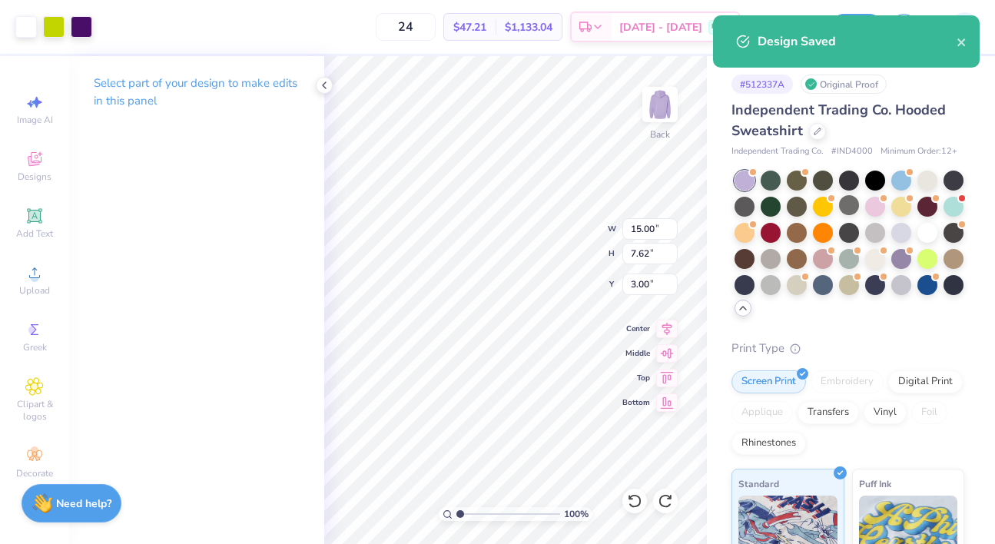
click at [968, 40] on div "Design Saved" at bounding box center [846, 41] width 267 height 52
click at [957, 40] on icon "close" at bounding box center [961, 42] width 11 height 12
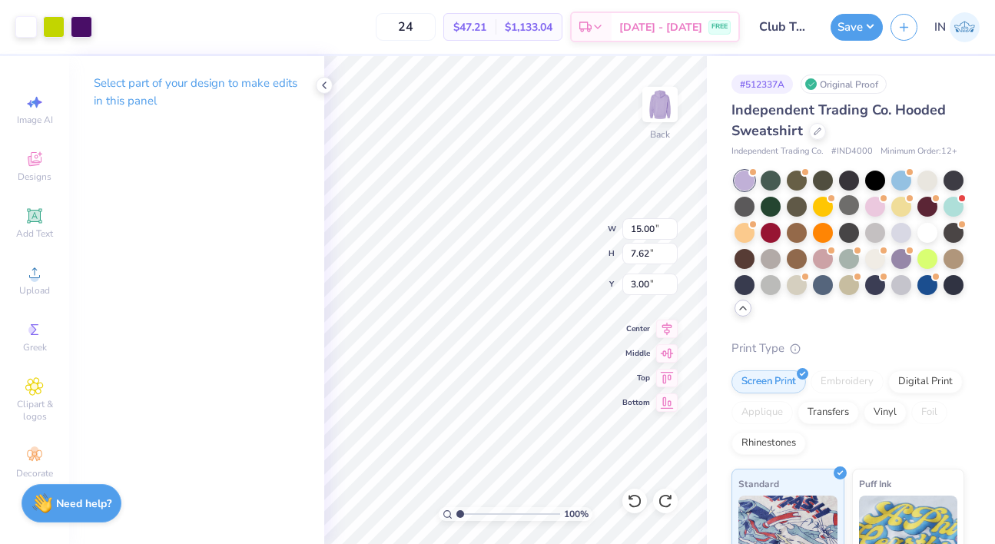
click at [795, 18] on div "Design Saved" at bounding box center [846, 15] width 273 height 6
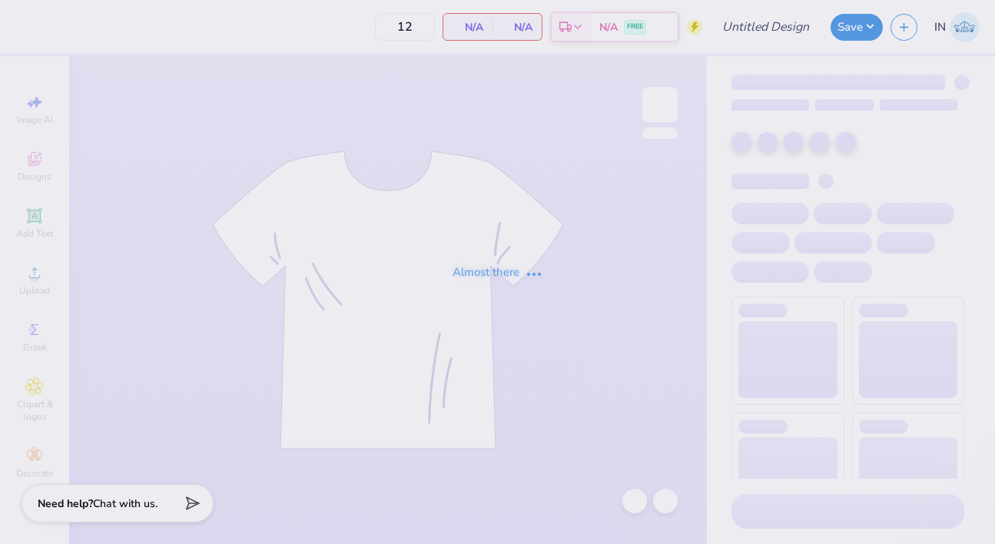
type input "24"
type input "Club Tennis Hoodie 22"
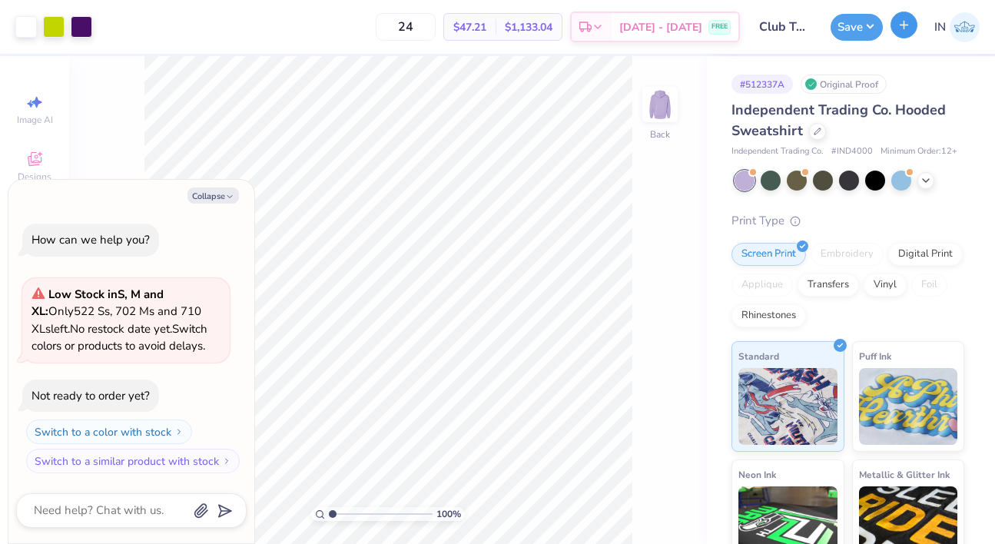
click at [910, 28] on button "button" at bounding box center [903, 25] width 27 height 27
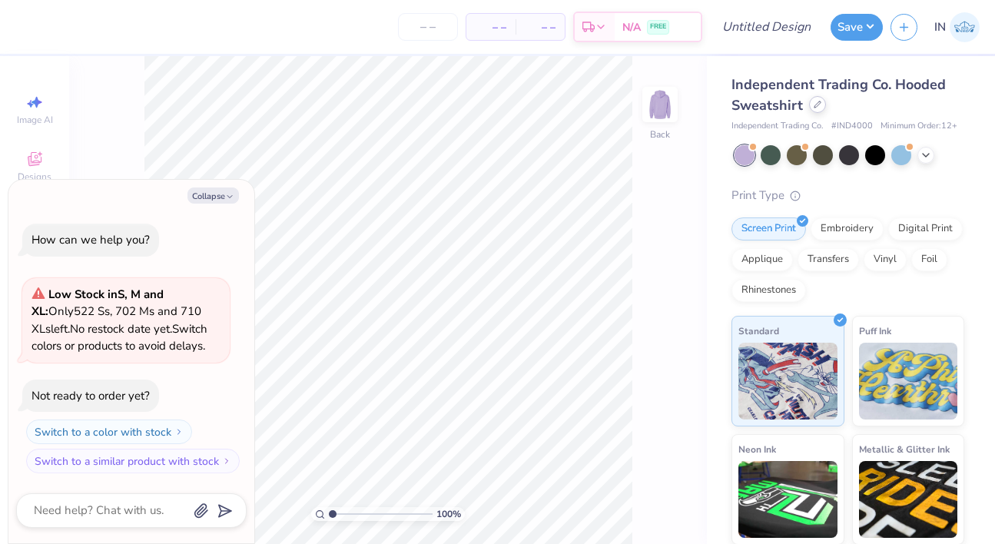
click at [819, 108] on icon at bounding box center [818, 105] width 8 height 8
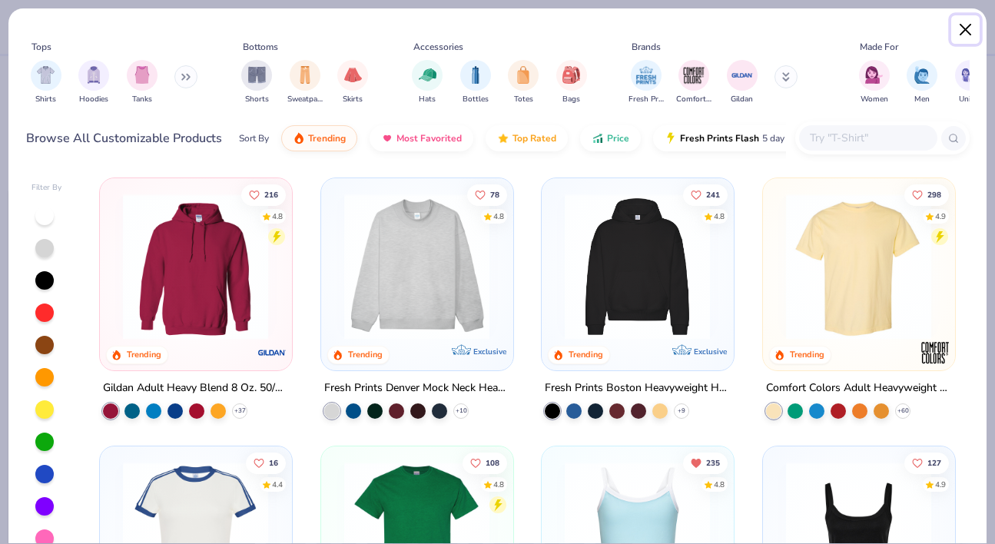
click at [970, 21] on button "Close" at bounding box center [965, 29] width 29 height 29
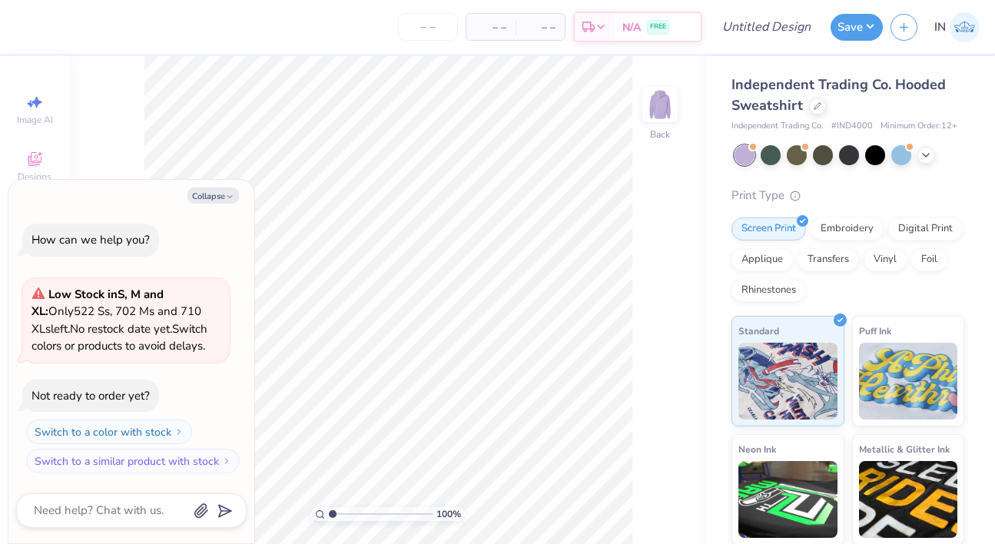
click at [222, 209] on div "Collapse How can we help you? Low Stock in S, M and XL : Only 522 Ss, 702 Ms an…" at bounding box center [131, 361] width 246 height 363
click at [222, 195] on button "Collapse" at bounding box center [212, 195] width 51 height 16
type textarea "x"
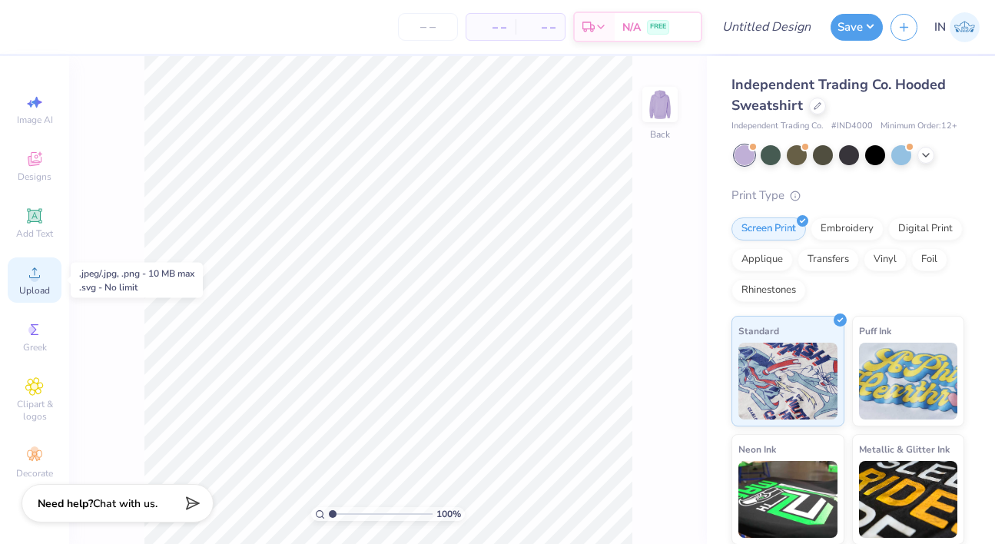
click at [38, 282] on div "Upload" at bounding box center [35, 279] width 54 height 45
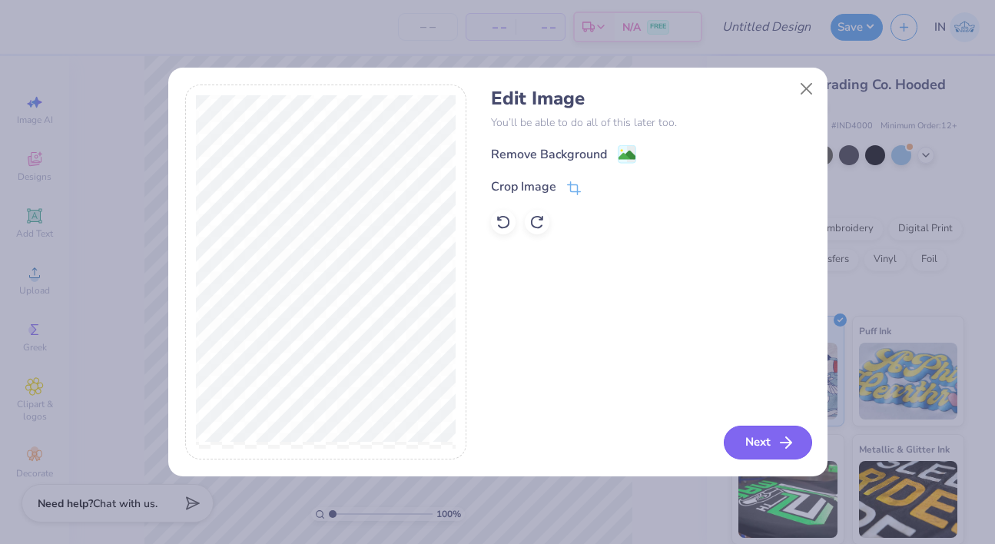
click at [761, 440] on button "Next" at bounding box center [768, 443] width 88 height 34
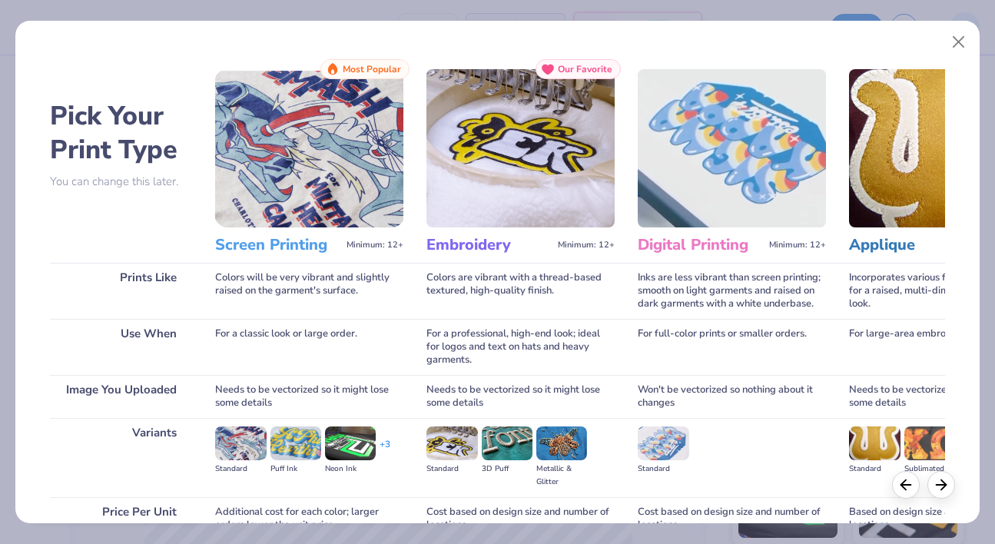
scroll to position [145, 0]
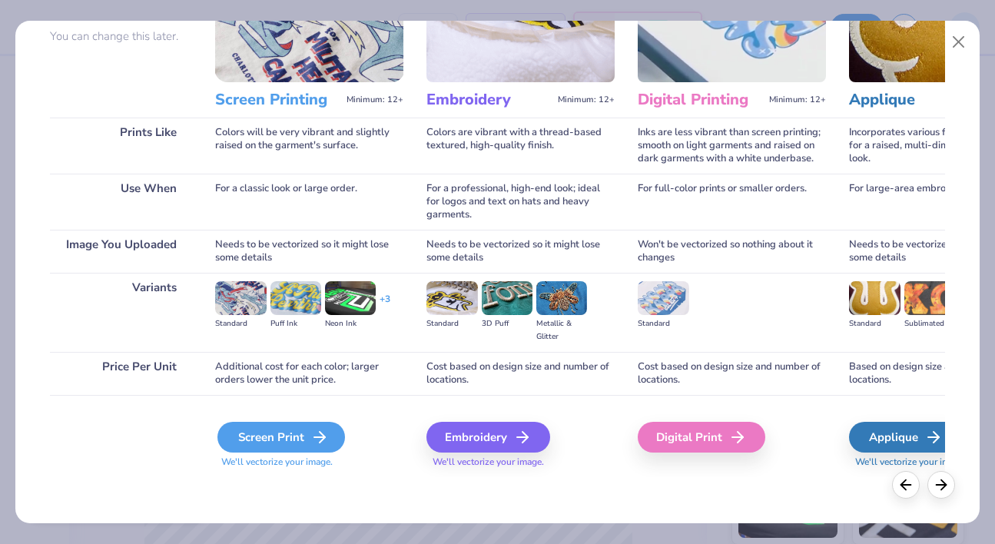
click at [297, 429] on div "Screen Print" at bounding box center [281, 437] width 128 height 31
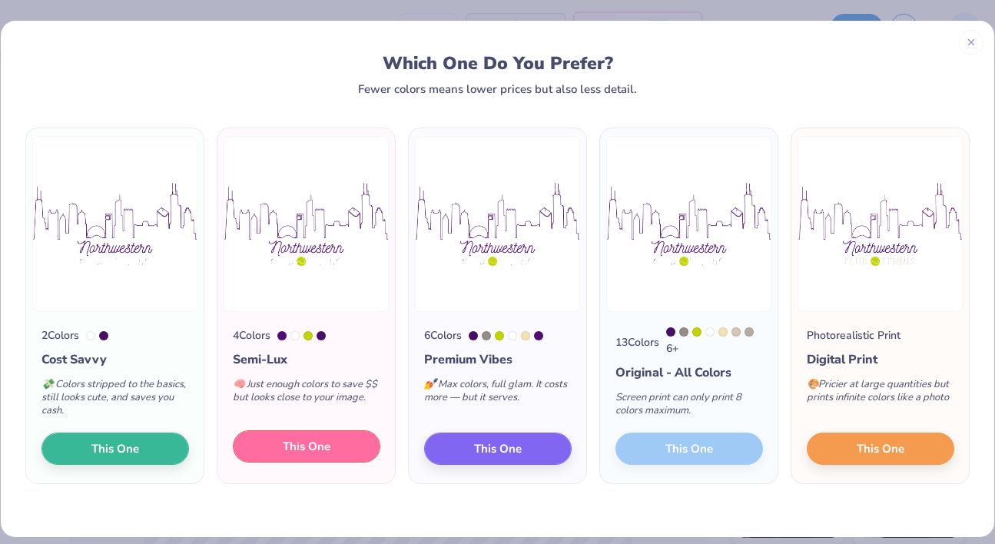
click at [342, 456] on button "This One" at bounding box center [306, 446] width 147 height 32
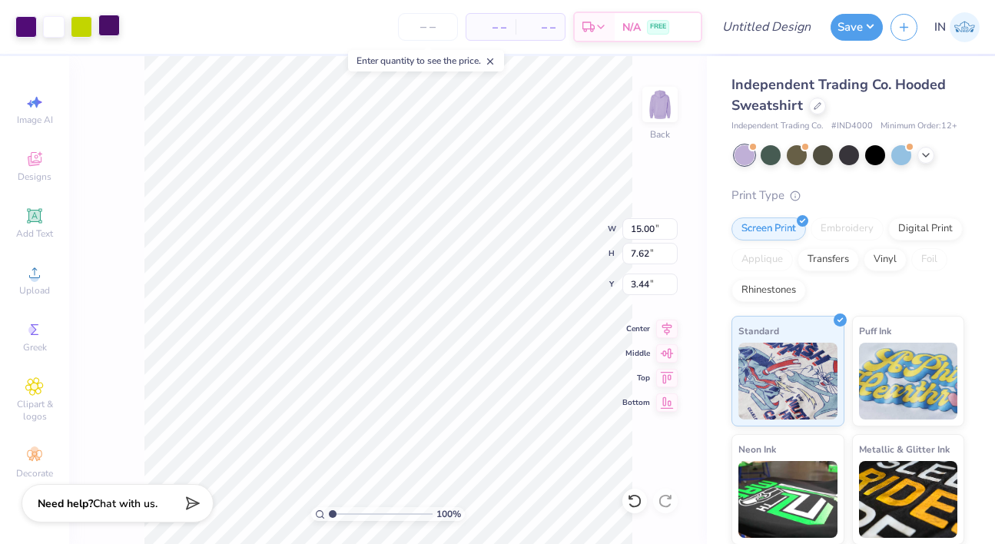
click at [111, 29] on div at bounding box center [109, 26] width 22 height 22
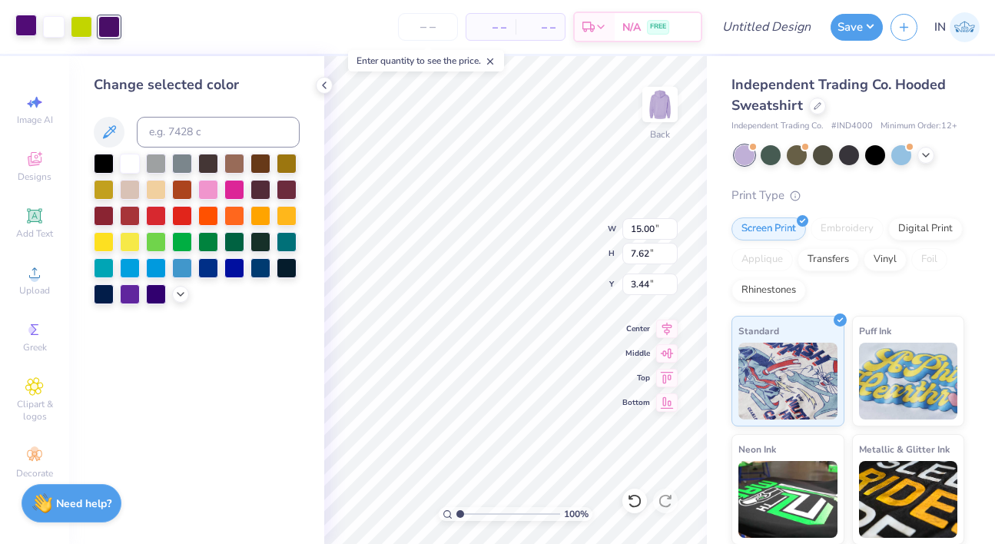
click at [35, 27] on div at bounding box center [26, 26] width 22 height 22
click at [210, 137] on input at bounding box center [218, 132] width 163 height 31
type input "2617"
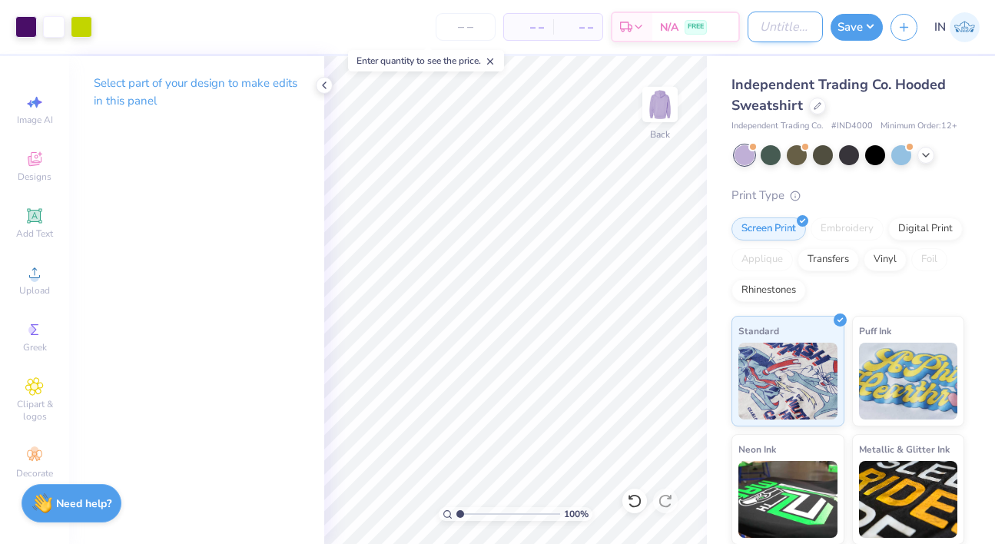
click at [774, 34] on input "Design Title" at bounding box center [784, 27] width 75 height 31
click at [801, 28] on input "Club Tennis Hoodie 22" at bounding box center [784, 27] width 75 height 31
type input "Club Tennis Hoodie 23"
click at [853, 24] on button "Save" at bounding box center [856, 25] width 52 height 27
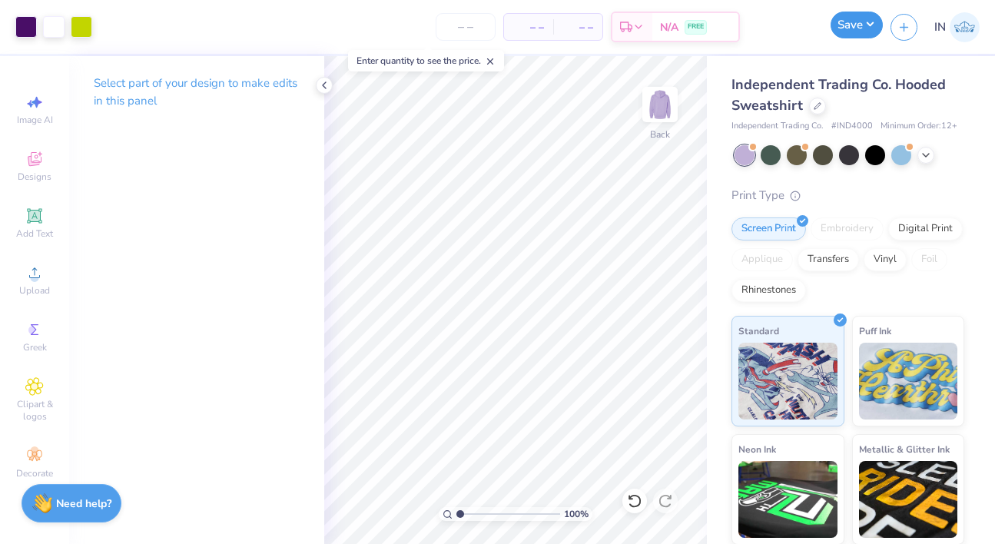
scroll to position [0, 0]
type input "0"
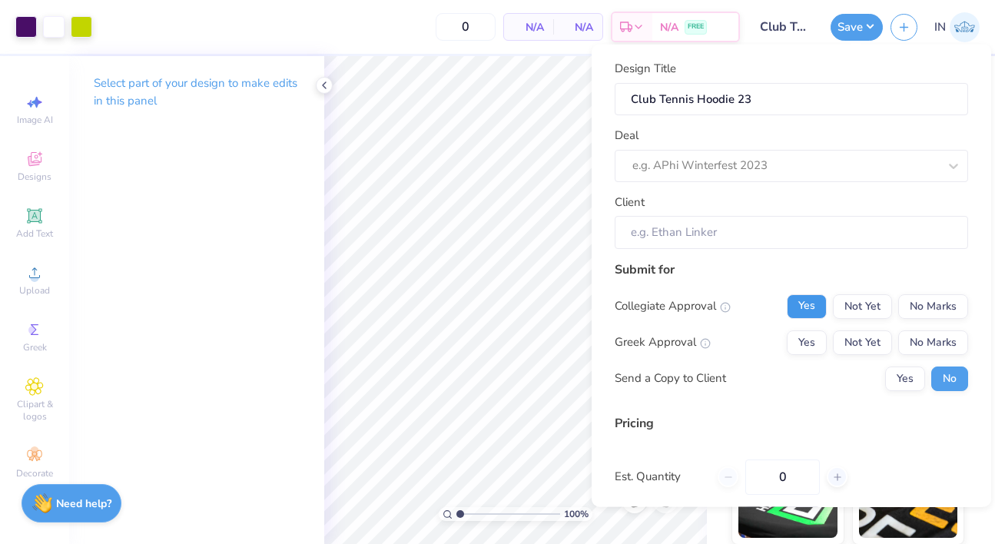
click at [814, 309] on button "Yes" at bounding box center [807, 305] width 40 height 25
click at [862, 311] on button "Not Yet" at bounding box center [862, 305] width 59 height 25
click at [935, 345] on button "No Marks" at bounding box center [933, 342] width 70 height 25
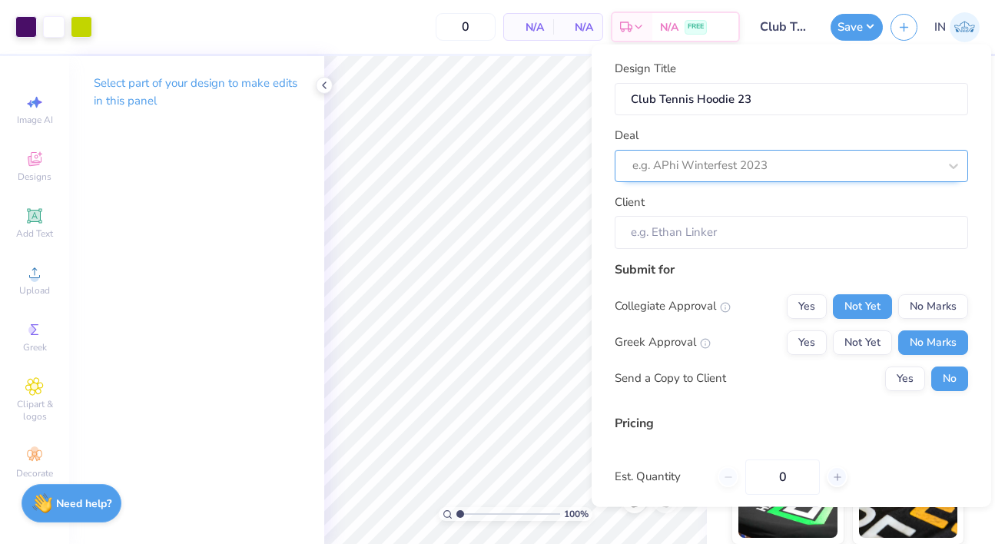
click at [768, 163] on div at bounding box center [785, 165] width 306 height 21
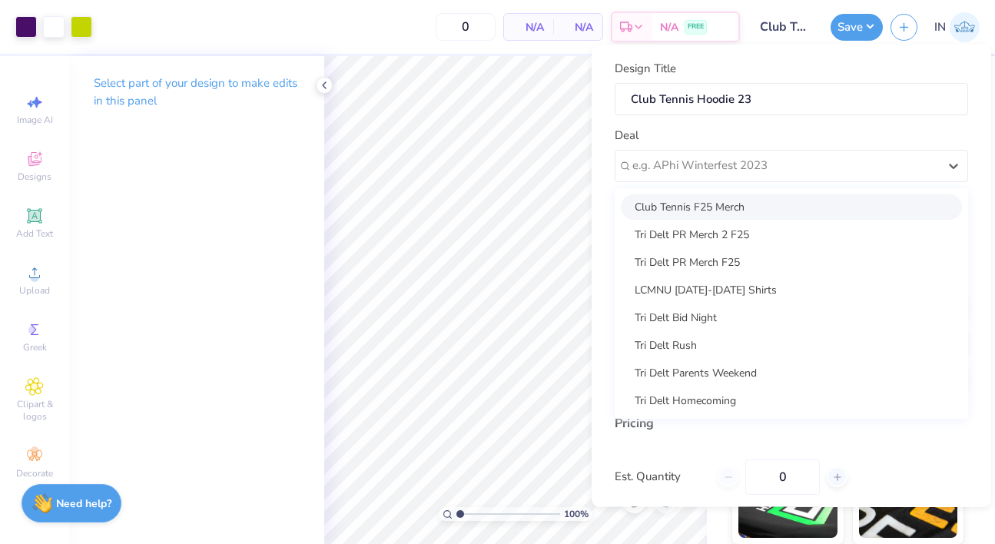
click at [761, 211] on div "Club Tennis F25 Merch" at bounding box center [791, 206] width 341 height 25
type input "Alejandro Espejel"
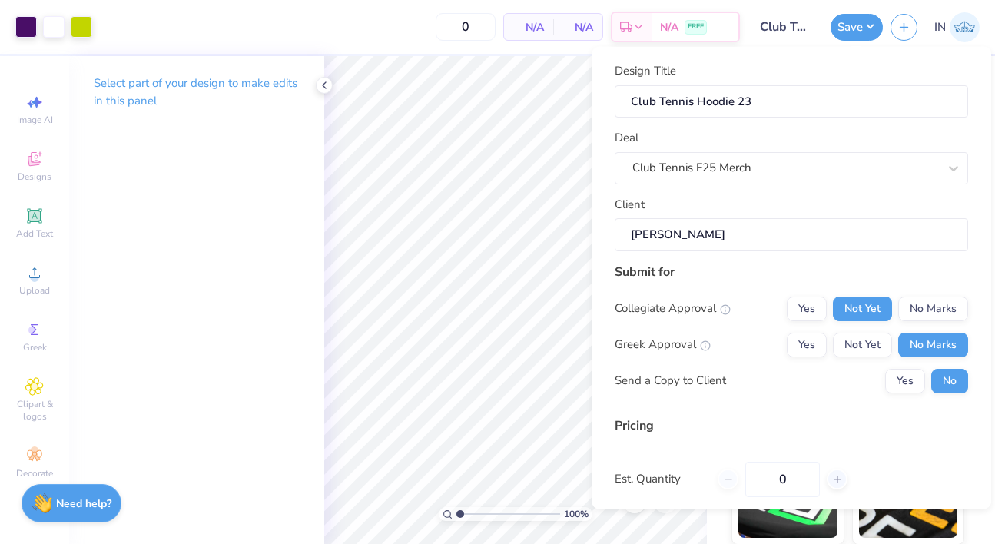
scroll to position [123, 0]
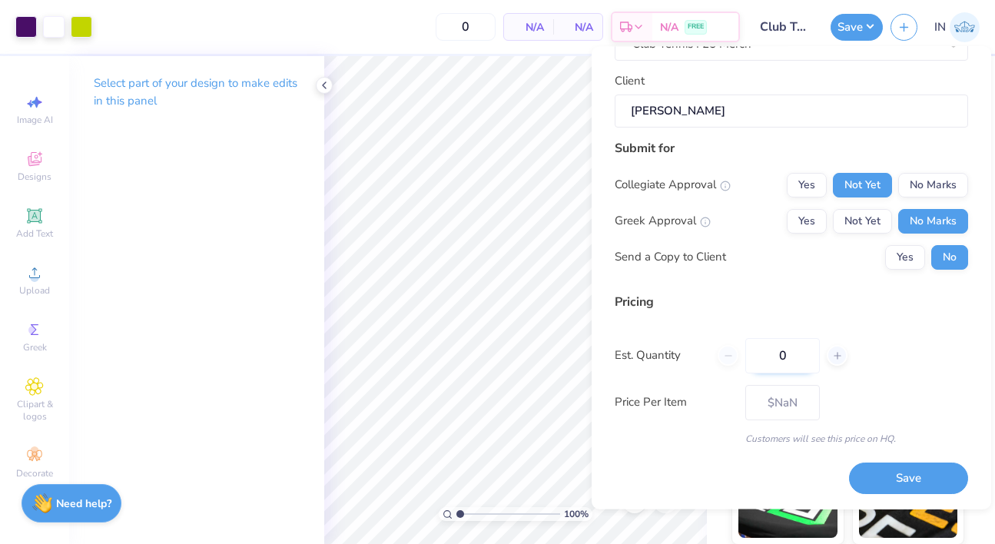
click at [789, 366] on input "0" at bounding box center [782, 355] width 75 height 35
type input "024"
type input "24"
type input "$47.21"
type input "02"
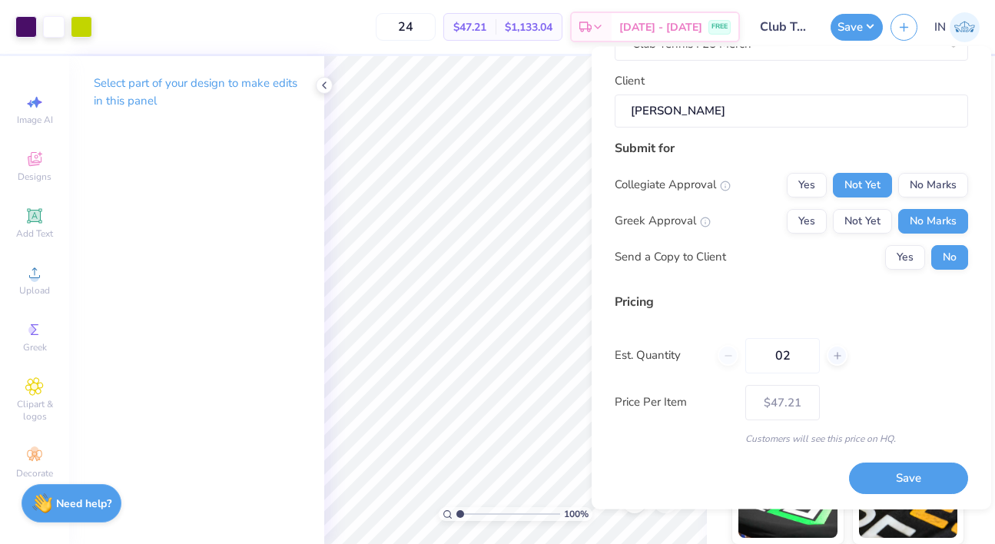
type input "2"
type input "0"
type input "24"
click at [919, 376] on div "Pricing Est. Quantity 24 Price Per Item $47.21 Customers will see this price on…" at bounding box center [791, 369] width 353 height 153
type input "24"
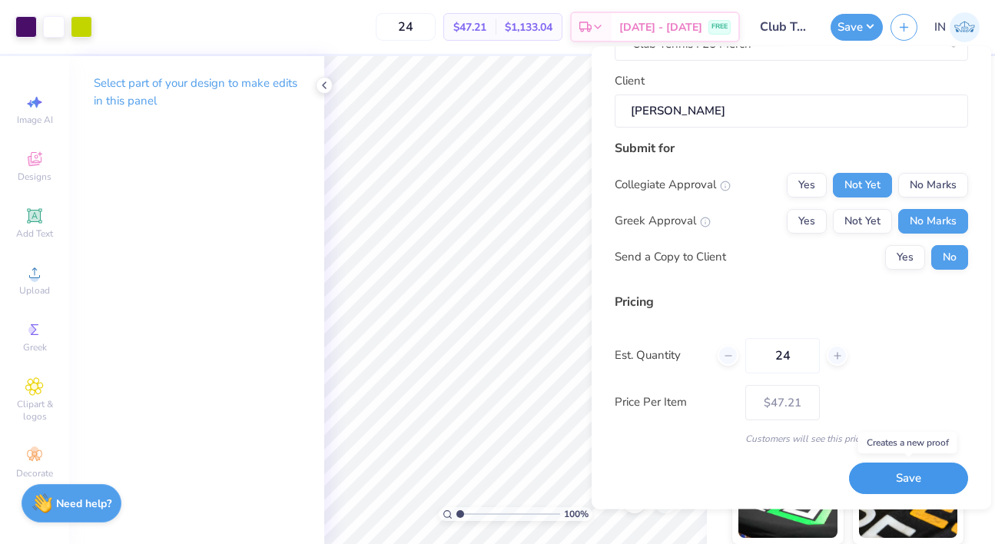
click at [911, 477] on button "Save" at bounding box center [908, 478] width 119 height 31
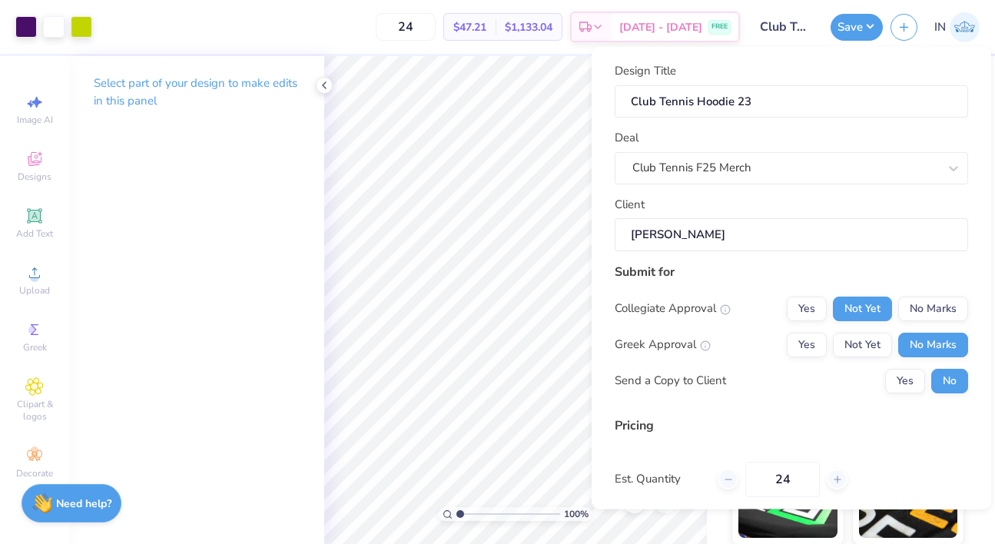
type input "$47.21"
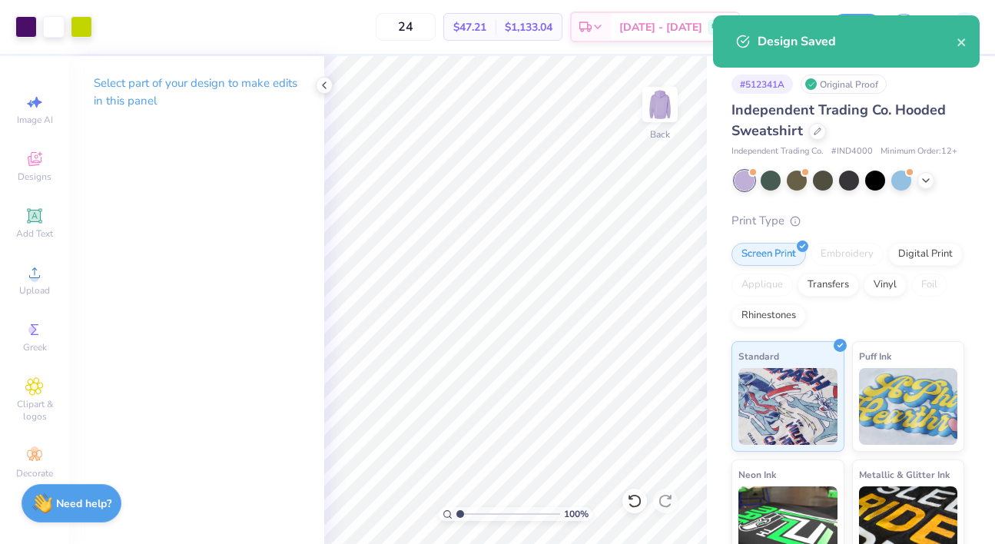
click at [968, 48] on div "Design Saved" at bounding box center [846, 41] width 267 height 52
click at [966, 45] on icon "close" at bounding box center [961, 42] width 11 height 12
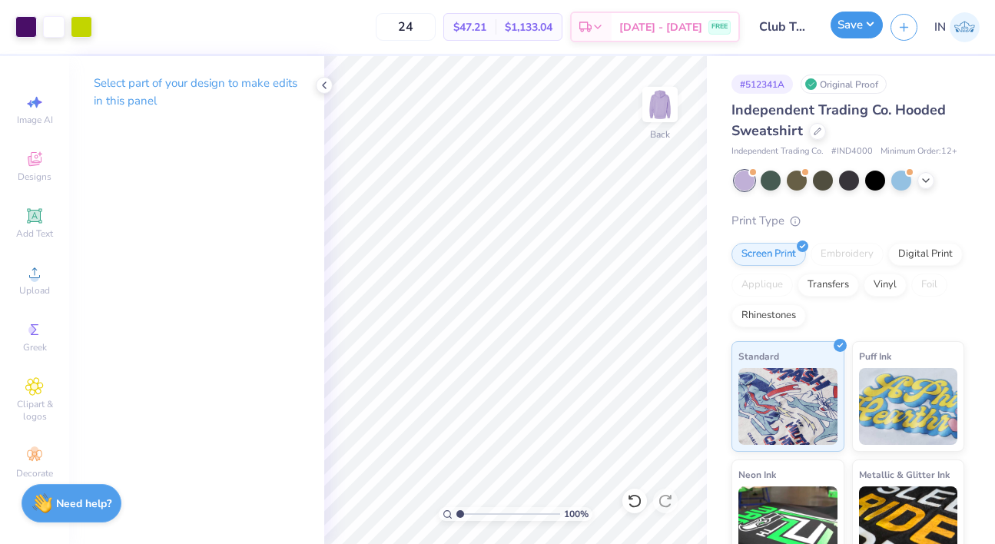
click at [870, 27] on button "Save" at bounding box center [856, 25] width 52 height 27
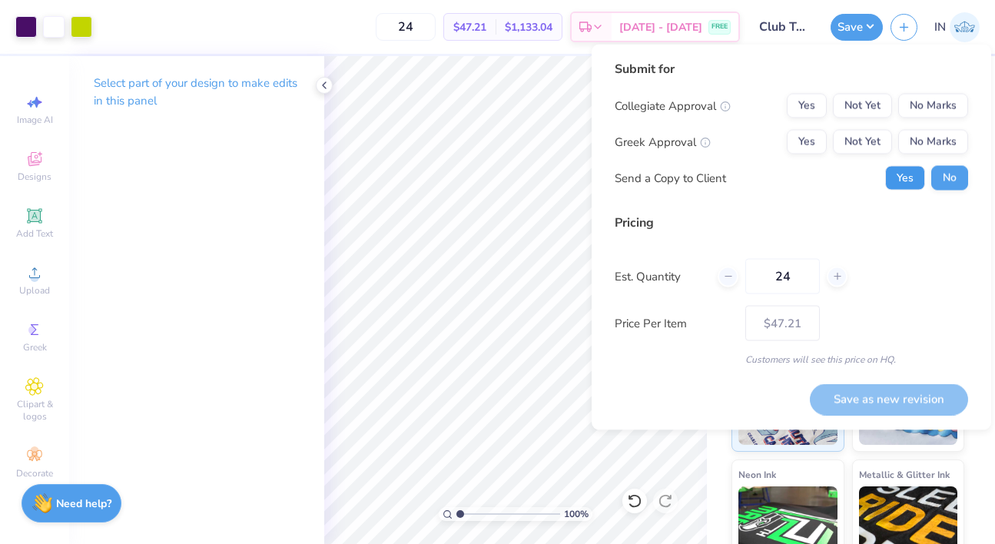
click at [906, 177] on button "Yes" at bounding box center [905, 178] width 40 height 25
click at [867, 107] on button "Not Yet" at bounding box center [862, 106] width 59 height 25
click at [924, 141] on button "No Marks" at bounding box center [933, 142] width 70 height 25
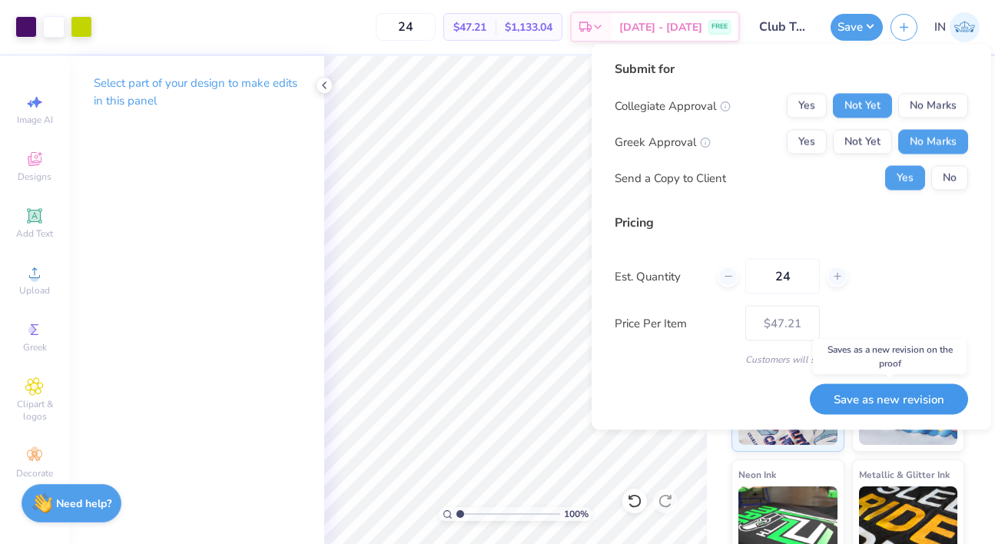
click at [920, 402] on button "Save as new revision" at bounding box center [889, 398] width 158 height 31
type input "$47.21"
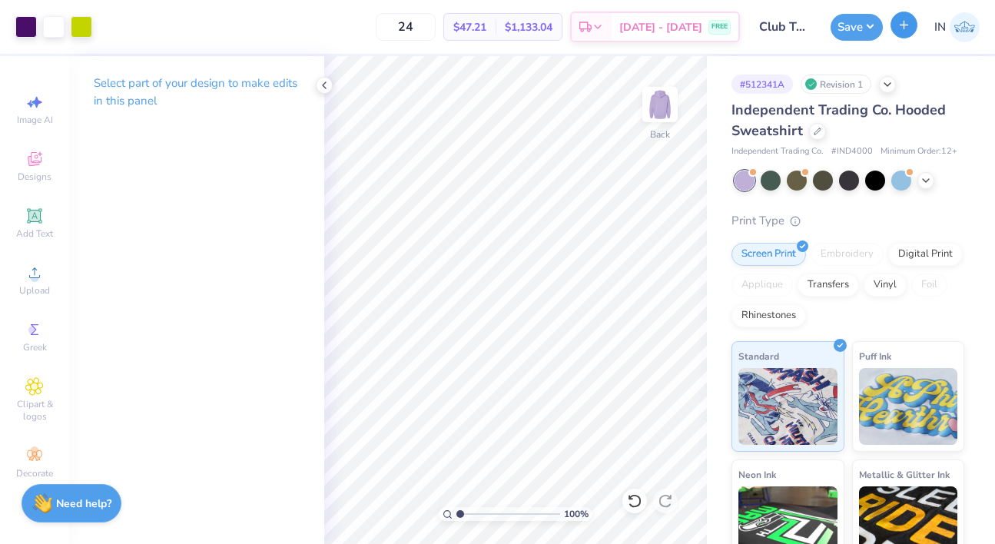
click at [893, 28] on button "button" at bounding box center [903, 25] width 27 height 27
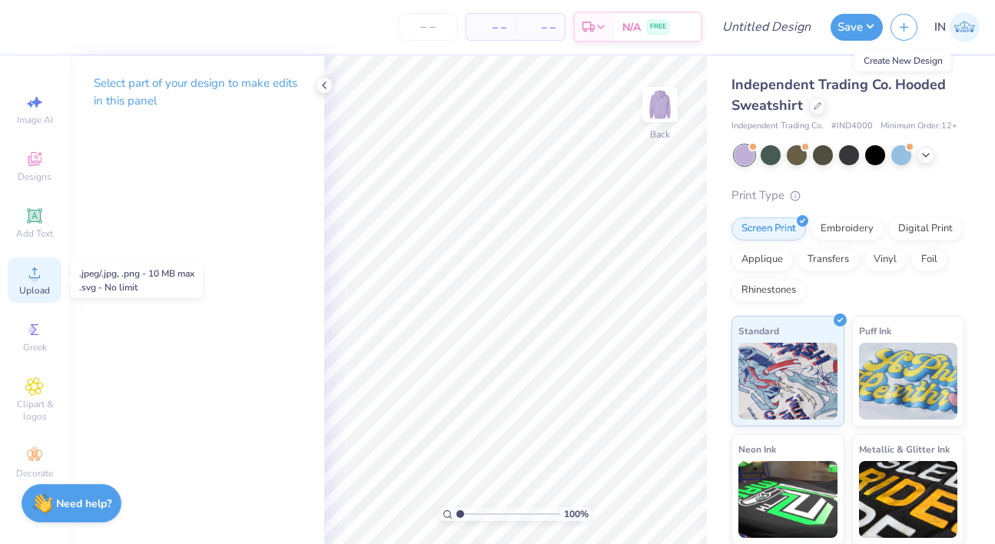
click at [36, 286] on span "Upload" at bounding box center [34, 290] width 31 height 12
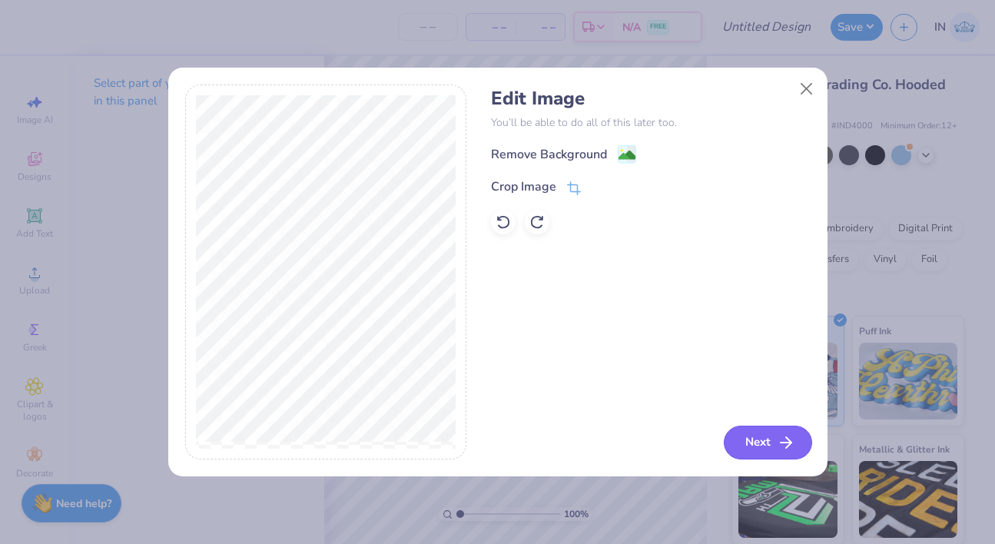
click at [745, 446] on button "Next" at bounding box center [768, 443] width 88 height 34
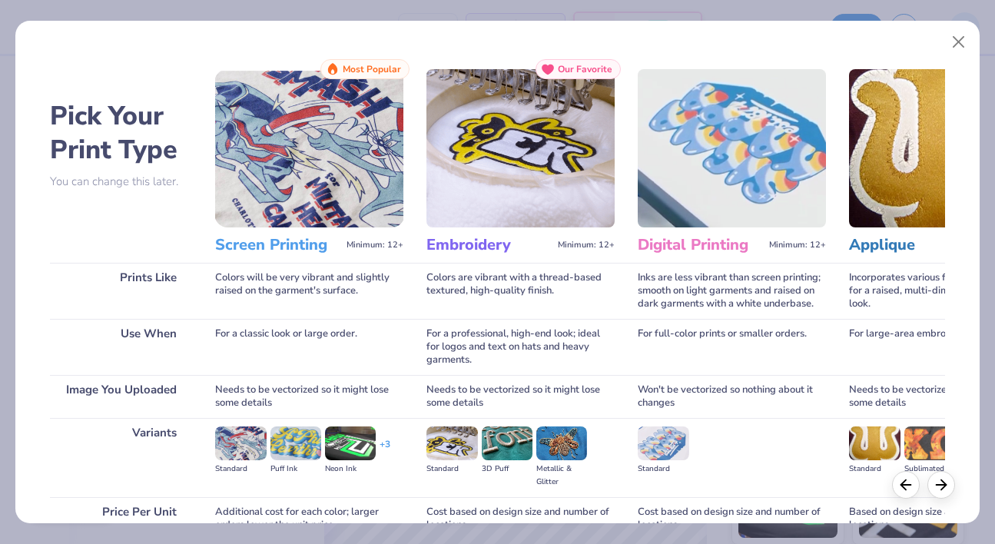
scroll to position [145, 0]
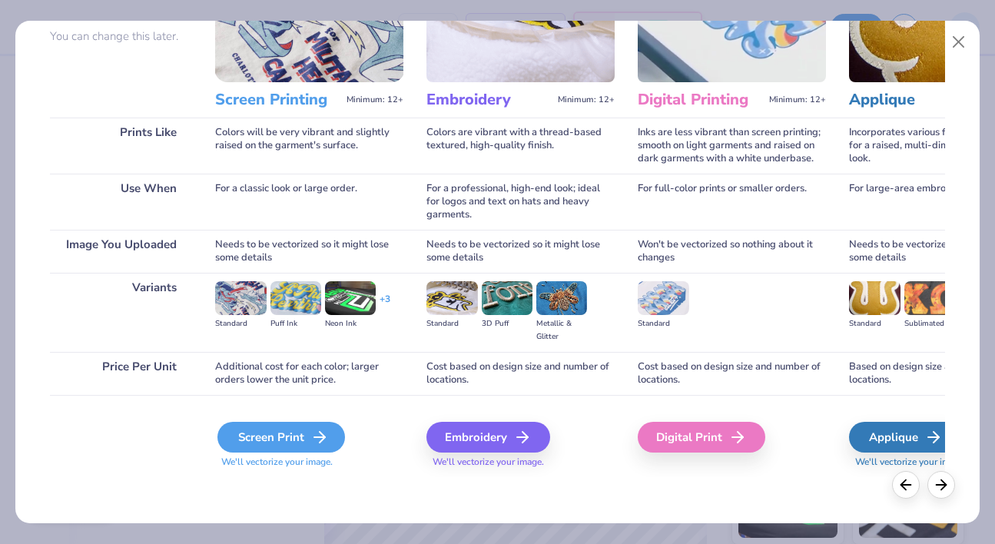
click at [285, 429] on div "Screen Print" at bounding box center [281, 437] width 128 height 31
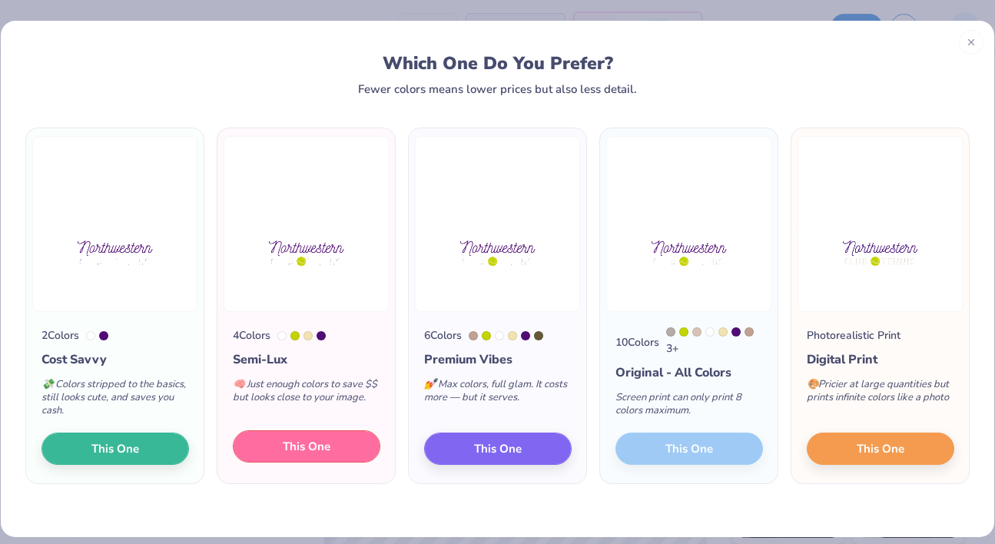
click at [325, 451] on span "This One" at bounding box center [307, 447] width 48 height 18
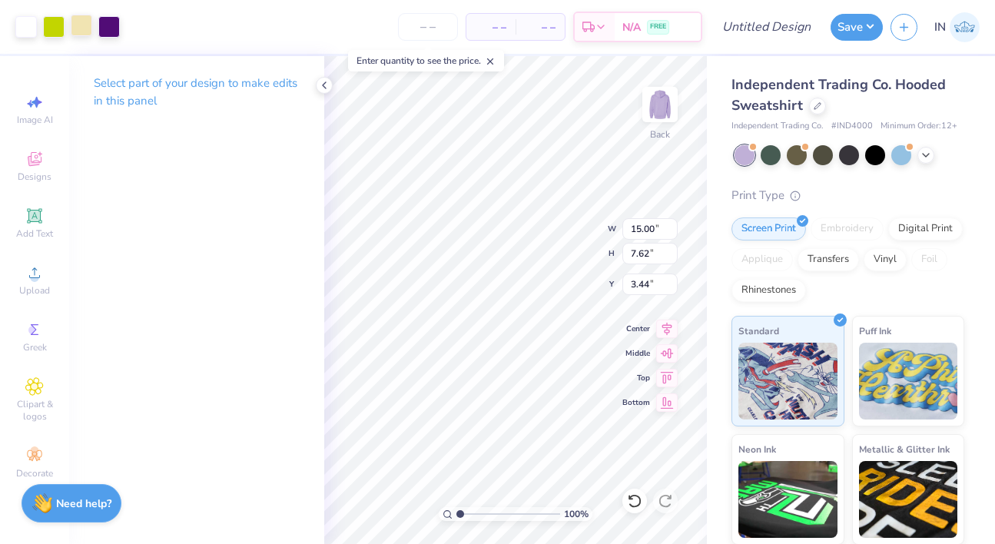
click at [87, 32] on div at bounding box center [82, 26] width 22 height 22
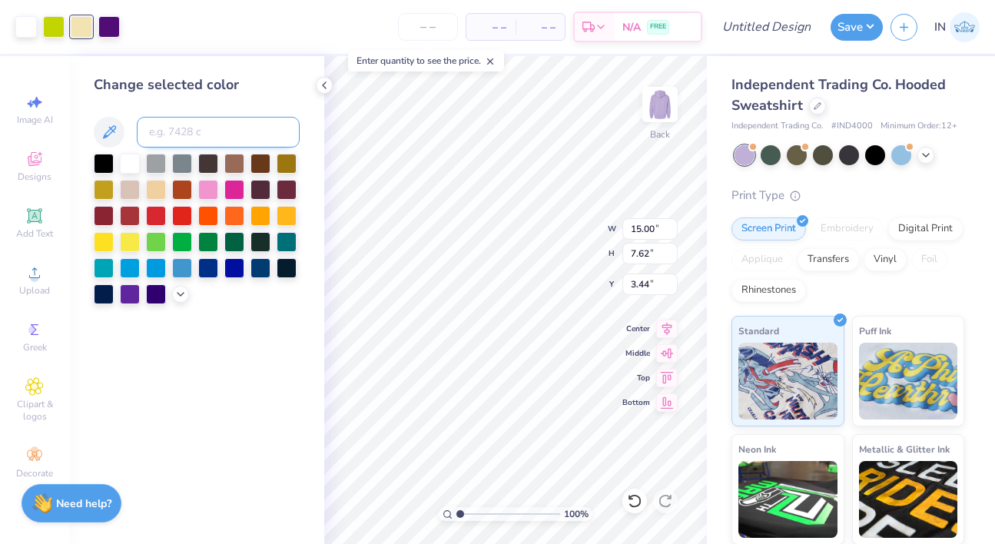
click at [194, 134] on input at bounding box center [218, 132] width 163 height 31
click at [130, 161] on div at bounding box center [130, 162] width 20 height 20
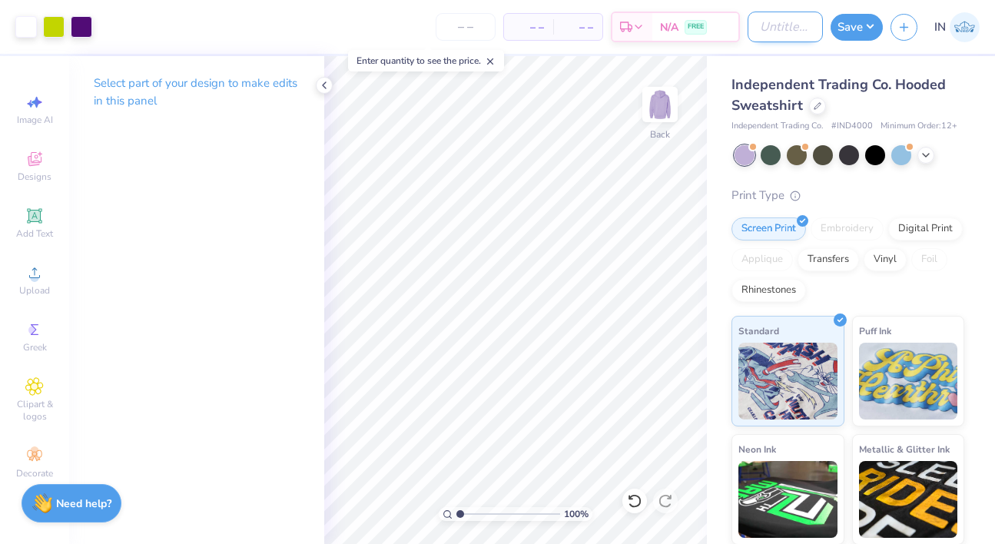
click at [764, 35] on input "Design Title" at bounding box center [784, 27] width 75 height 31
click at [810, 35] on input "Club Tennis Hoodie 23" at bounding box center [784, 27] width 75 height 31
click at [805, 26] on input "Club Tennis Hoodie 23" at bounding box center [784, 27] width 75 height 31
type input "Club Tennis Hoodie 24"
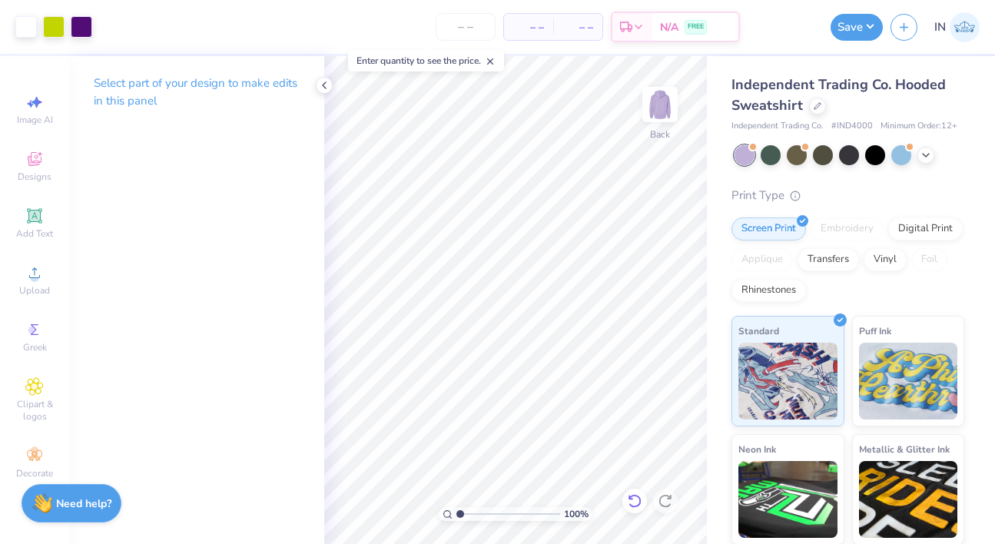
scroll to position [0, 0]
click at [806, 27] on input "Club Tennis Hoodie 24" at bounding box center [784, 27] width 75 height 31
click at [792, 34] on input "Club Tennis Hoodie 24" at bounding box center [784, 27] width 75 height 31
click at [812, 32] on input "Club Tennis Hoodie 24" at bounding box center [784, 27] width 75 height 31
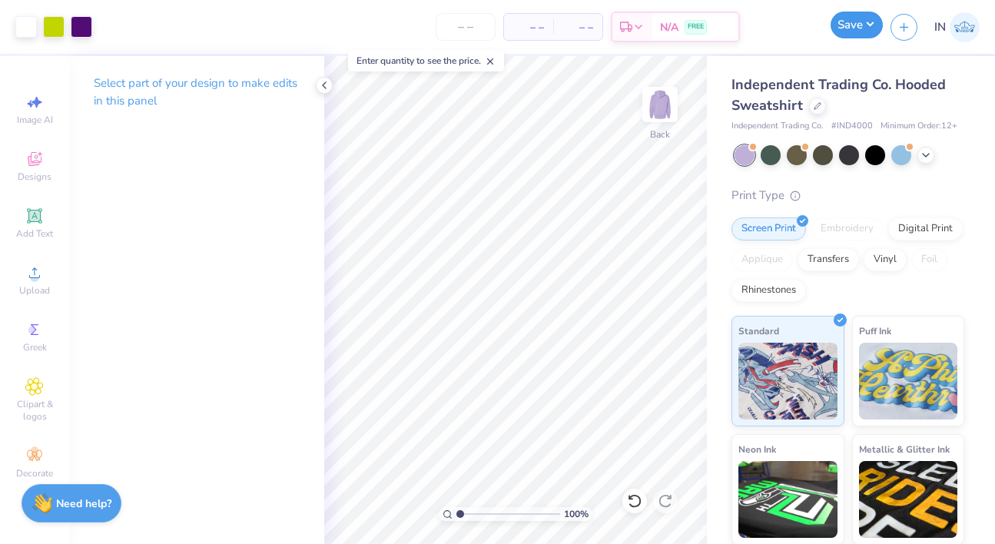
click at [860, 33] on button "Save" at bounding box center [856, 25] width 52 height 27
type input "0"
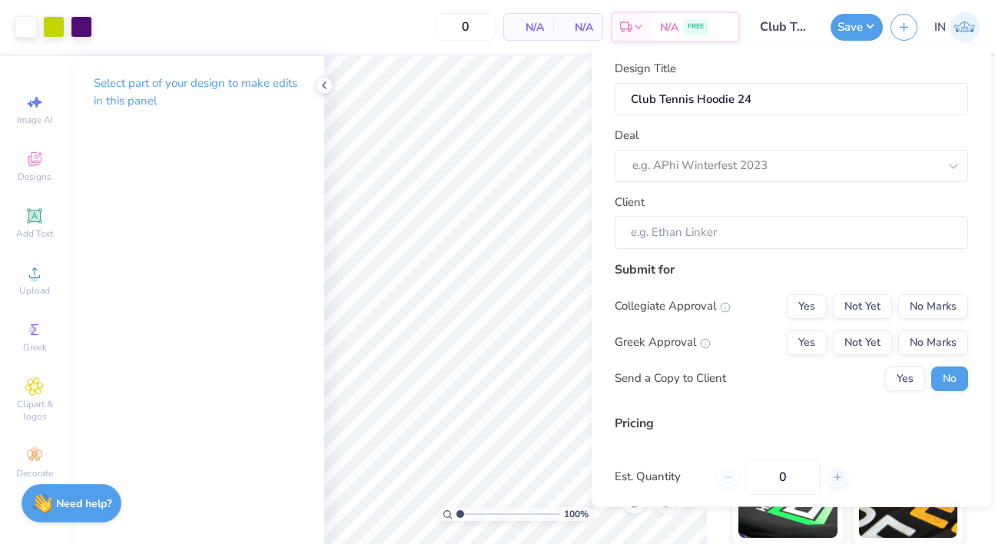
click at [785, 182] on div "Design Title Club Tennis Hoodie 24 Deal e.g. APhi Winterfest 2023 Client" at bounding box center [791, 154] width 353 height 189
click at [785, 171] on div at bounding box center [785, 165] width 306 height 21
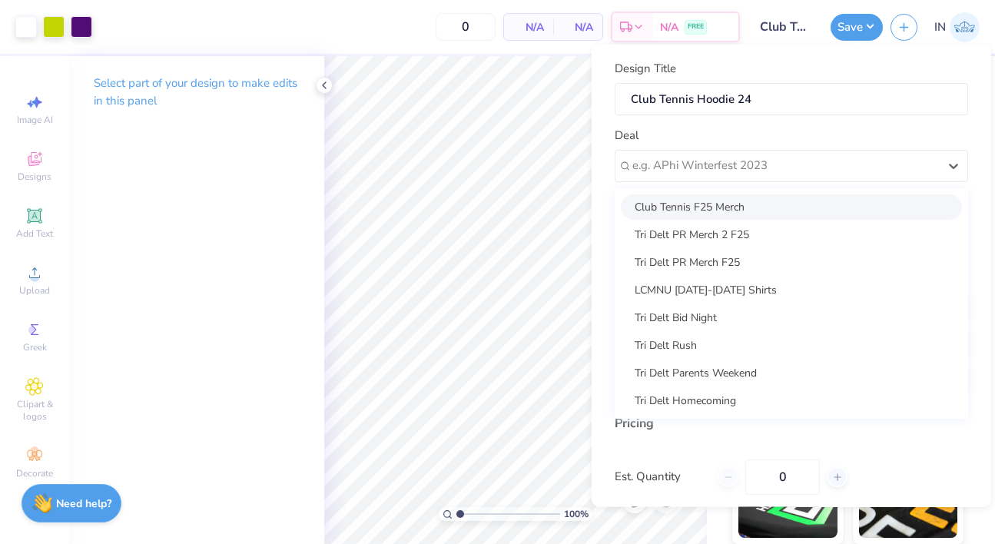
click at [773, 205] on div "Club Tennis F25 Merch" at bounding box center [791, 206] width 341 height 25
type input "Alejandro Espejel"
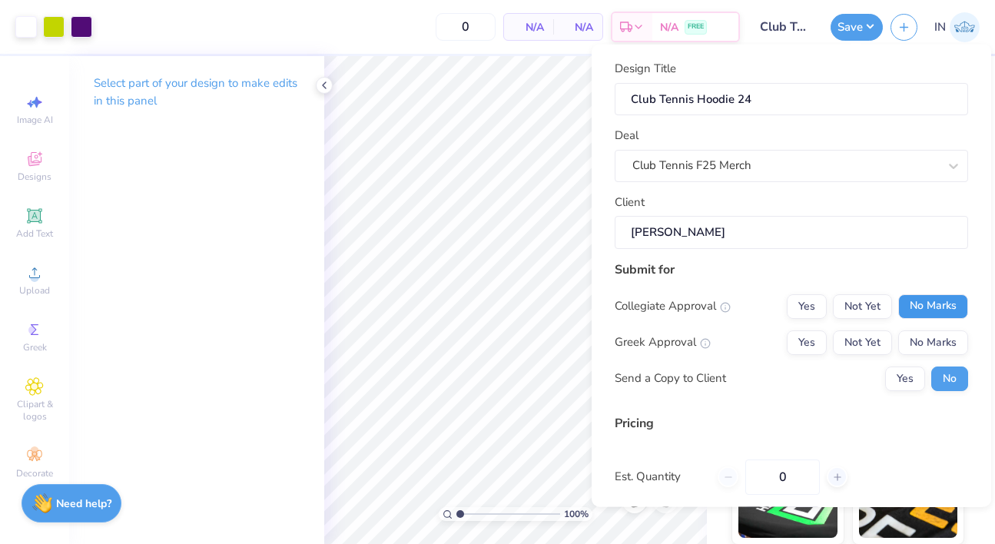
click at [912, 307] on button "No Marks" at bounding box center [933, 305] width 70 height 25
click at [915, 341] on button "No Marks" at bounding box center [933, 342] width 70 height 25
click at [862, 298] on button "Not Yet" at bounding box center [862, 305] width 59 height 25
click at [934, 303] on button "No Marks" at bounding box center [933, 305] width 70 height 25
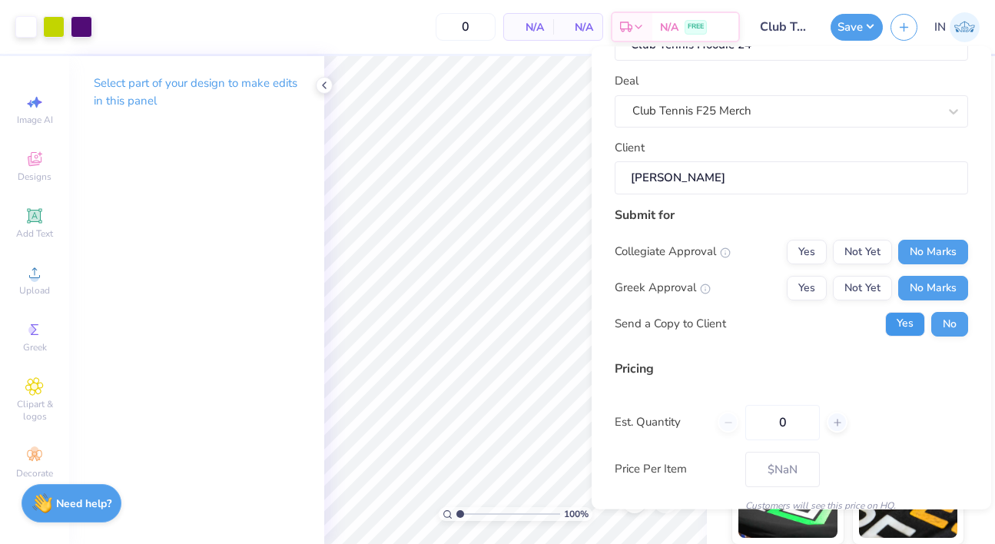
click at [906, 323] on button "Yes" at bounding box center [905, 324] width 40 height 25
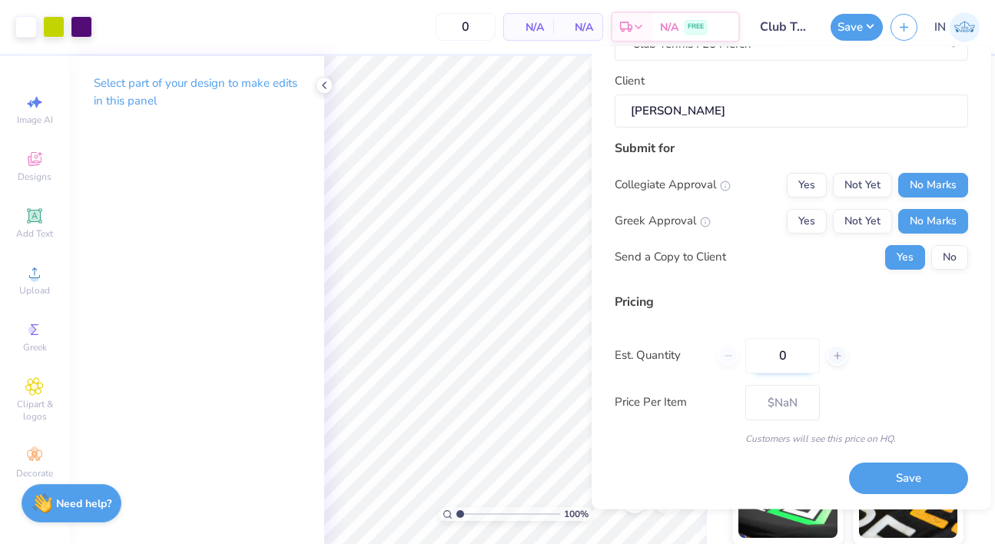
click at [786, 358] on input "0" at bounding box center [782, 355] width 75 height 35
type input "024"
click at [953, 358] on div "Est. Quantity 024" at bounding box center [791, 355] width 353 height 35
type input "24"
type input "$47.21"
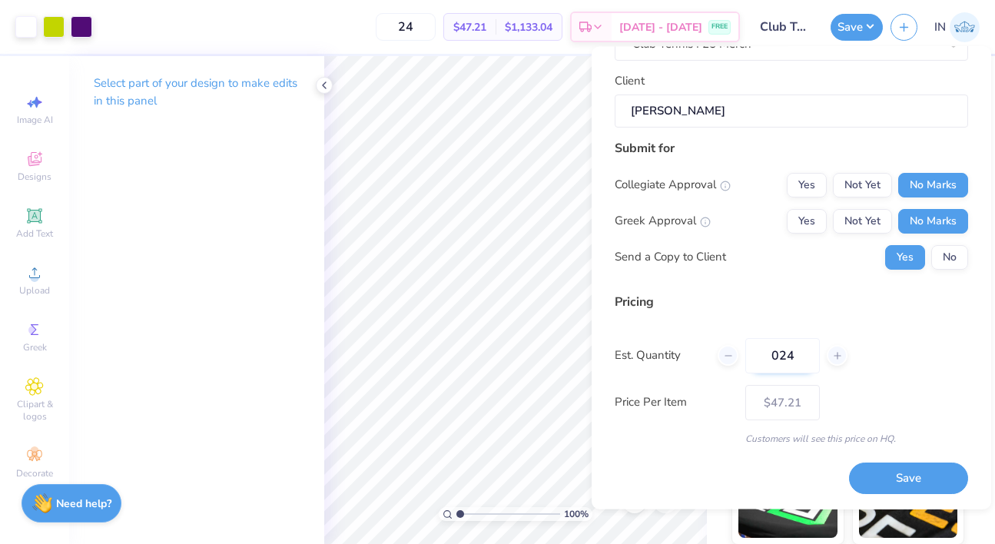
drag, startPoint x: 795, startPoint y: 360, endPoint x: 750, endPoint y: 360, distance: 45.3
click at [750, 360] on input "024" at bounding box center [782, 355] width 75 height 35
type input "24"
click at [943, 296] on div "Pricing" at bounding box center [791, 302] width 353 height 18
click at [904, 474] on button "Save" at bounding box center [908, 478] width 119 height 31
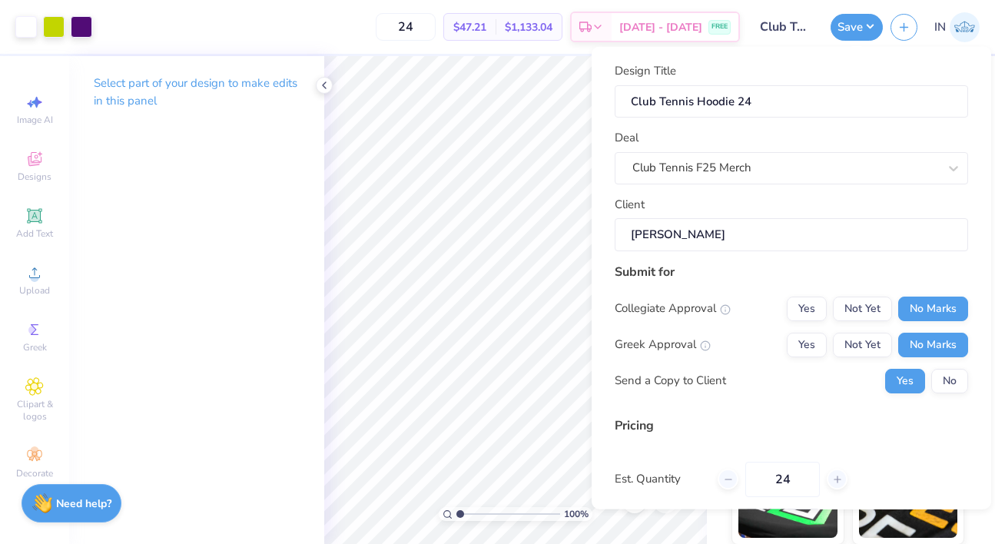
type input "$47.21"
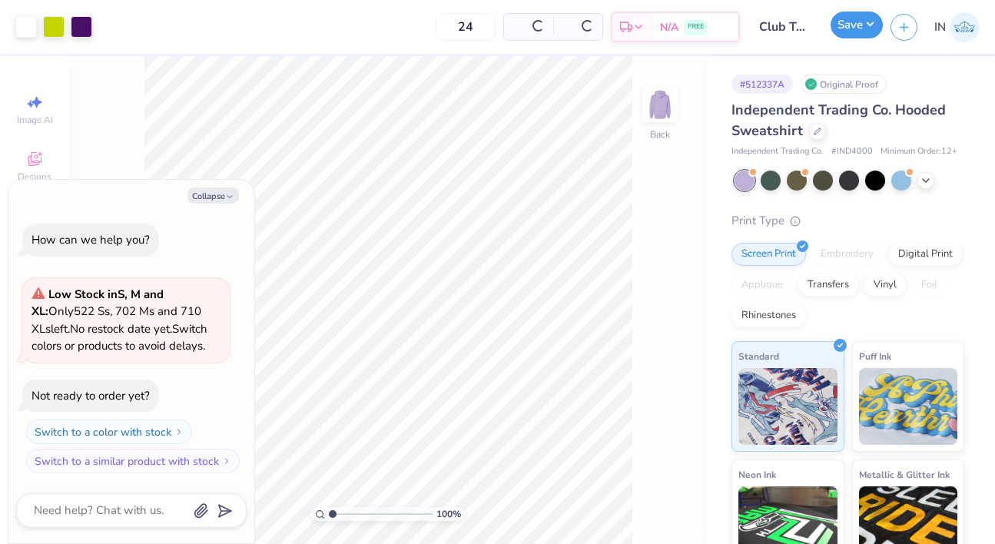
click at [857, 28] on button "Save" at bounding box center [856, 25] width 52 height 27
type textarea "x"
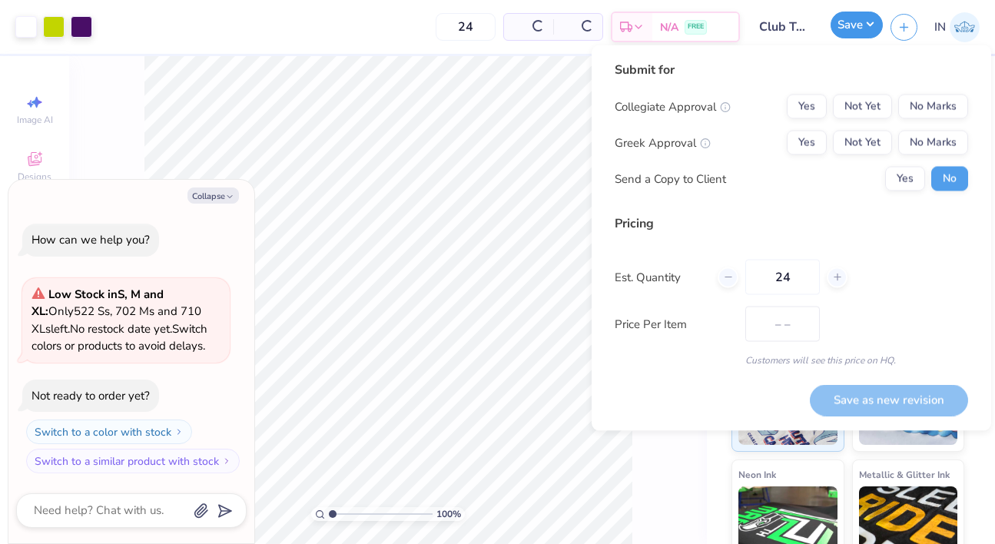
type input "$47.21"
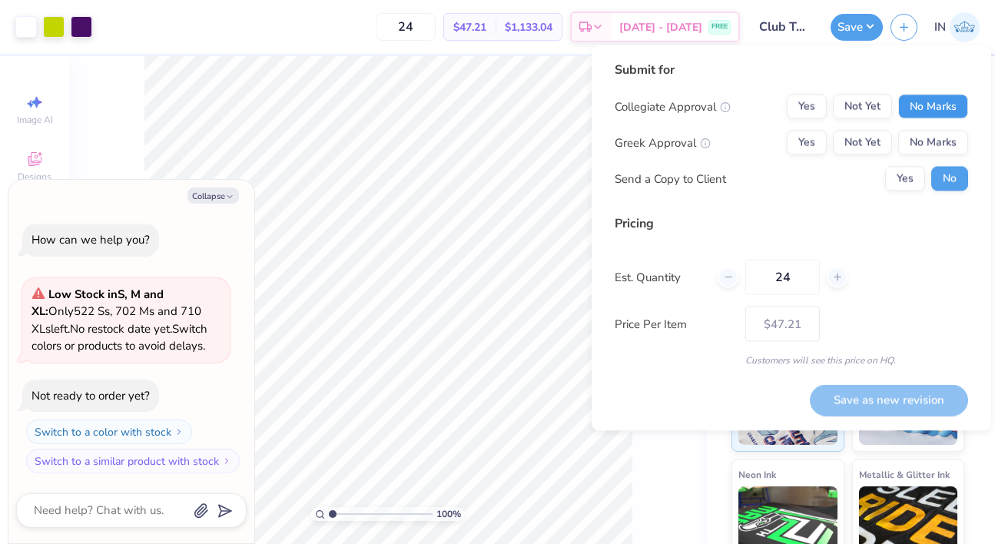
click at [923, 109] on button "No Marks" at bounding box center [933, 106] width 70 height 25
click at [927, 144] on button "No Marks" at bounding box center [933, 143] width 70 height 25
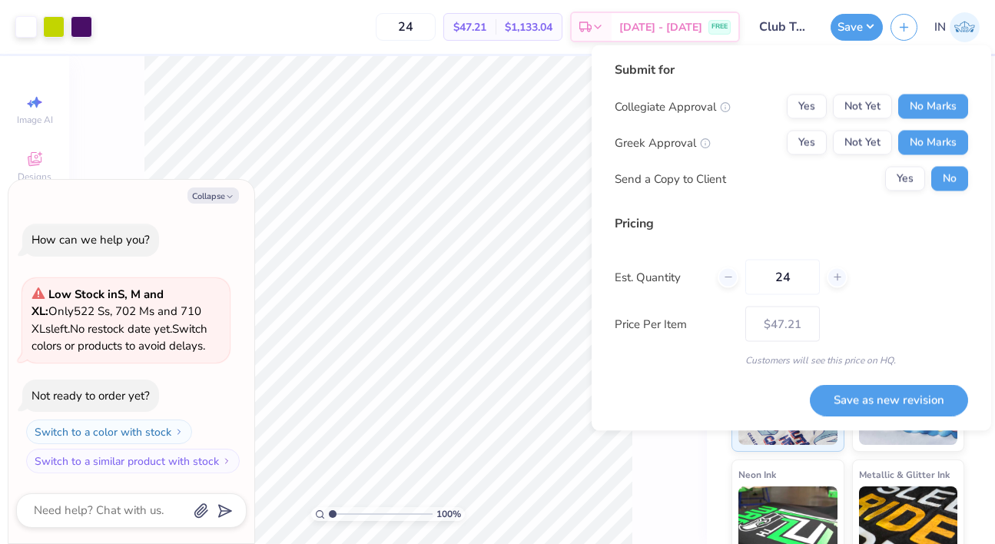
click at [890, 239] on div "Pricing Est. Quantity 24 Price Per Item $47.21 Customers will see this price on…" at bounding box center [791, 290] width 353 height 153
click at [903, 180] on button "Yes" at bounding box center [905, 179] width 40 height 25
type textarea "x"
click at [871, 107] on button "Not Yet" at bounding box center [862, 106] width 59 height 25
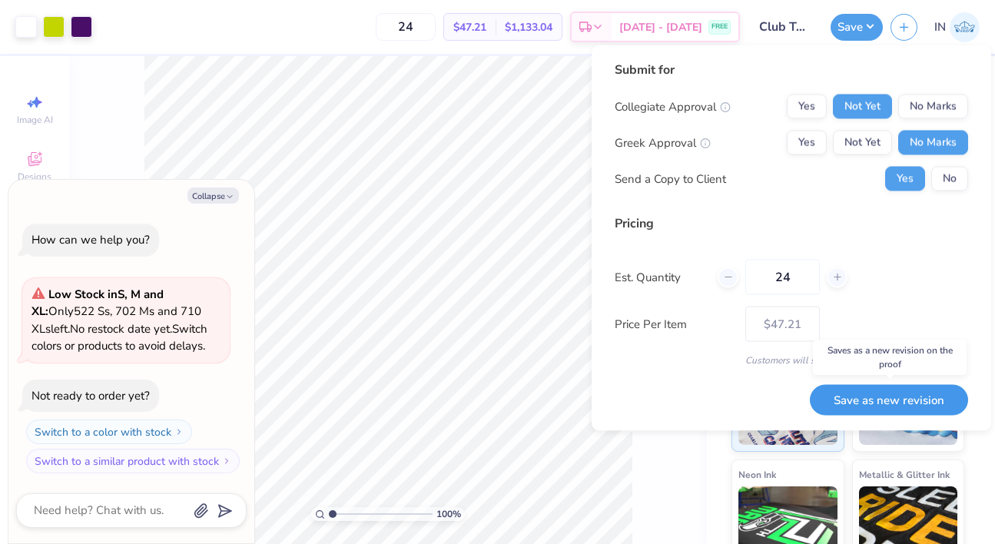
click at [909, 399] on button "Save as new revision" at bounding box center [889, 399] width 158 height 31
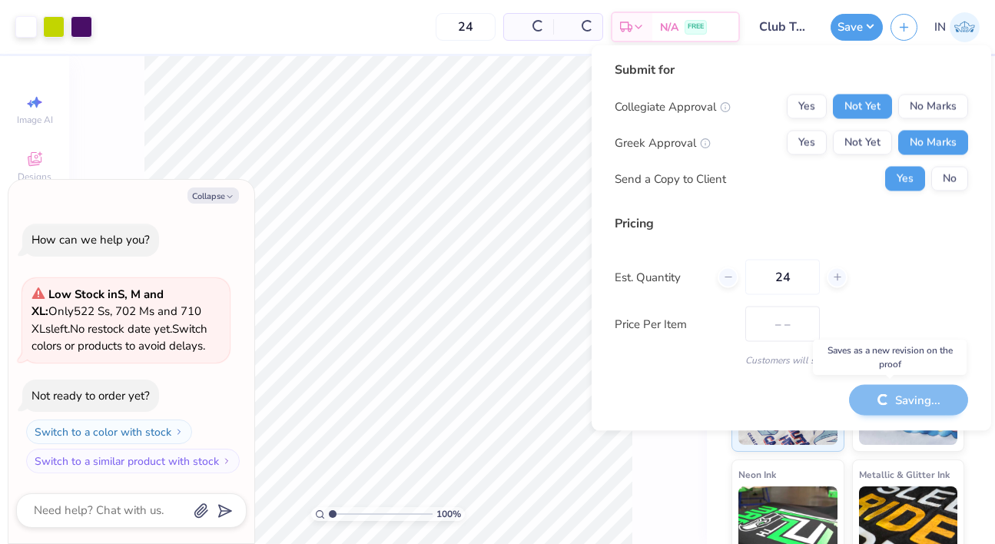
type input "$47.21"
type textarea "x"
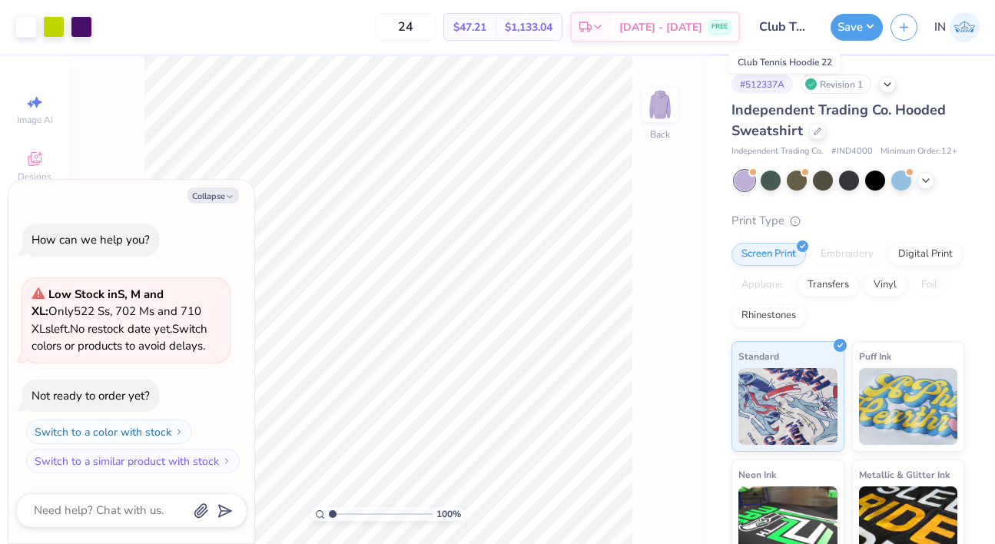
click at [790, 17] on input "Club Tennis Hoodie 22" at bounding box center [784, 27] width 75 height 31
